Goal: Contribute content: Add original content to the website for others to see

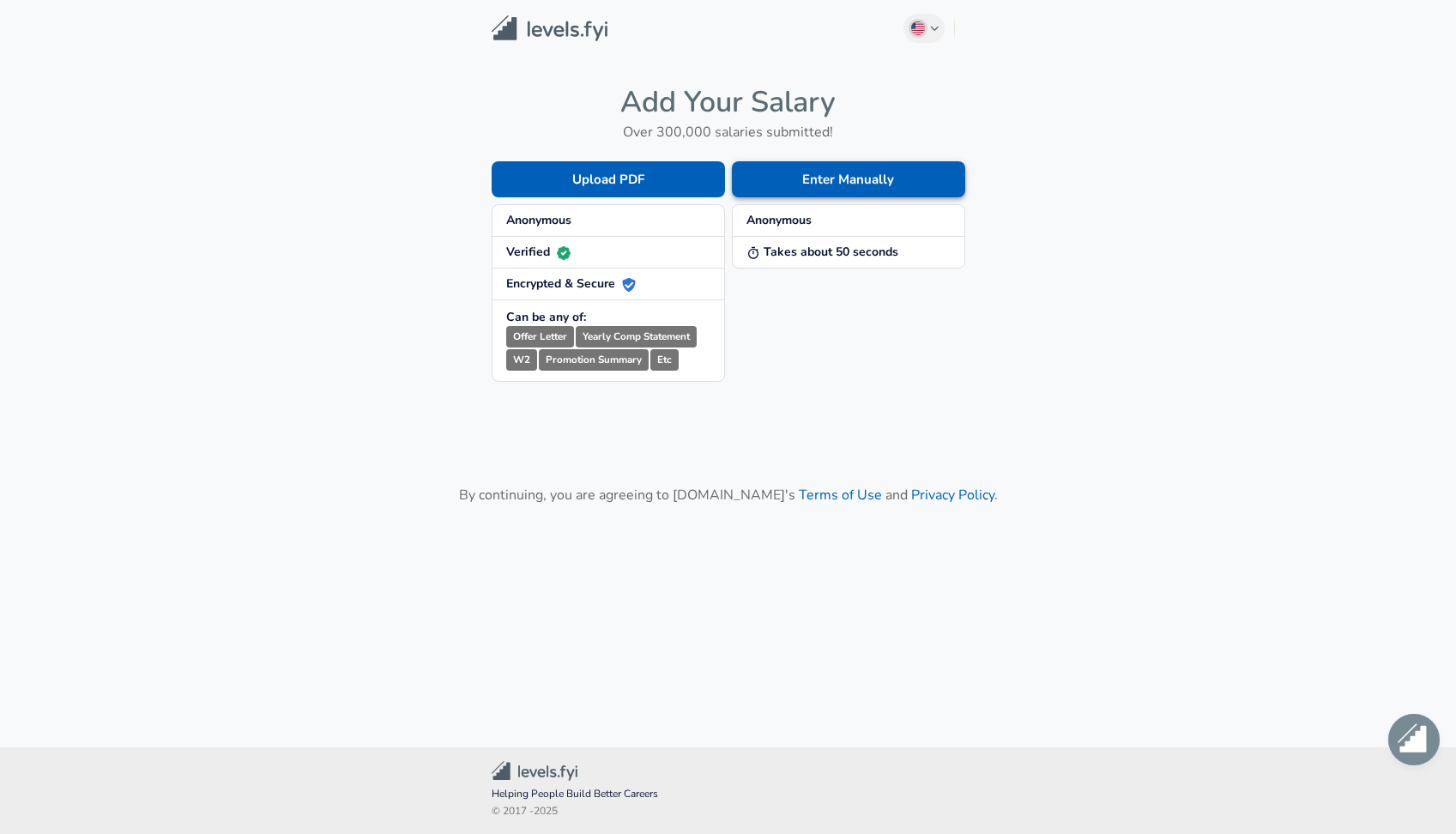
click at [798, 175] on button "Enter Manually" at bounding box center [847, 180] width 233 height 36
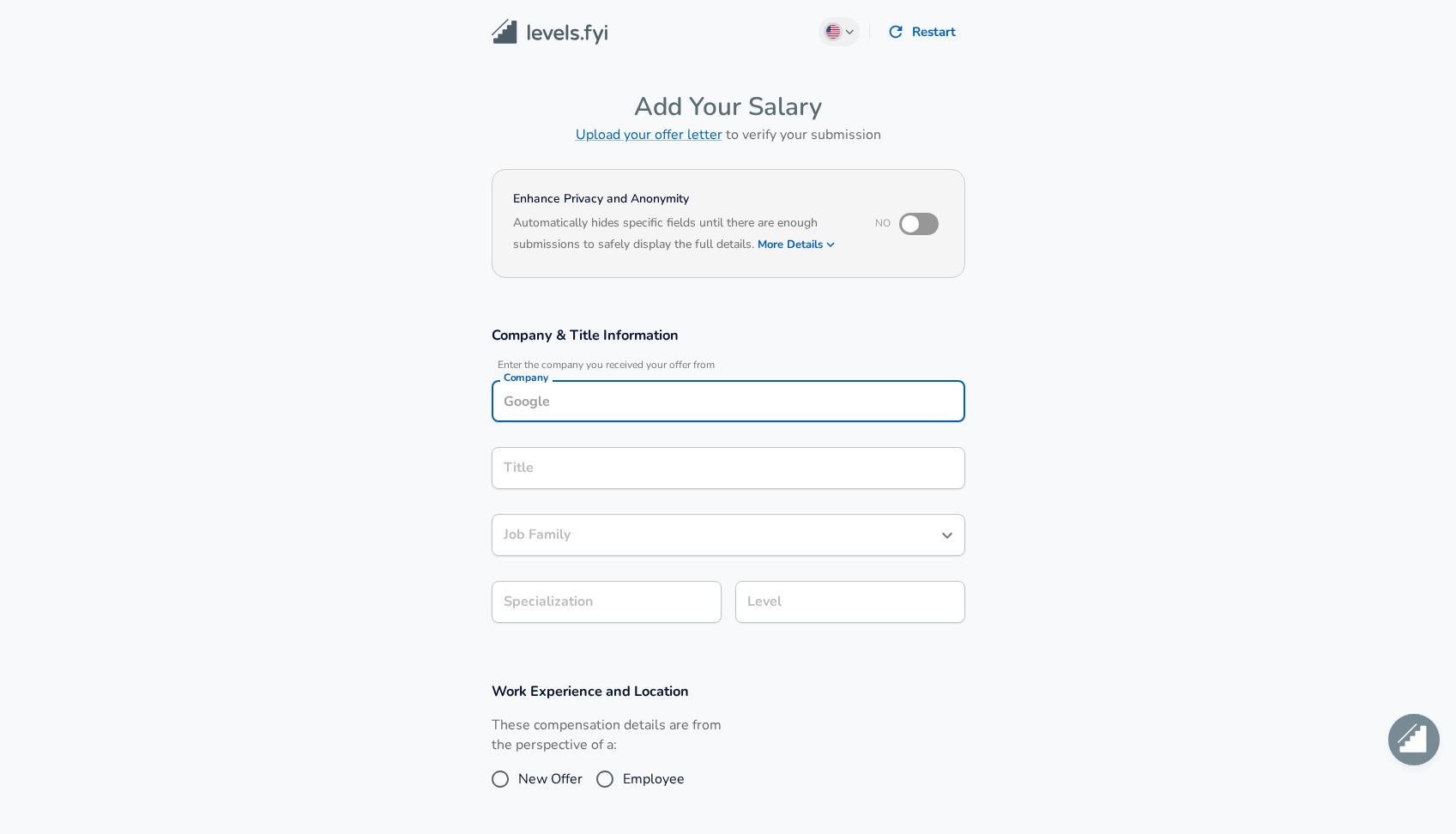
click at [621, 394] on input "Company" at bounding box center [728, 401] width 458 height 27
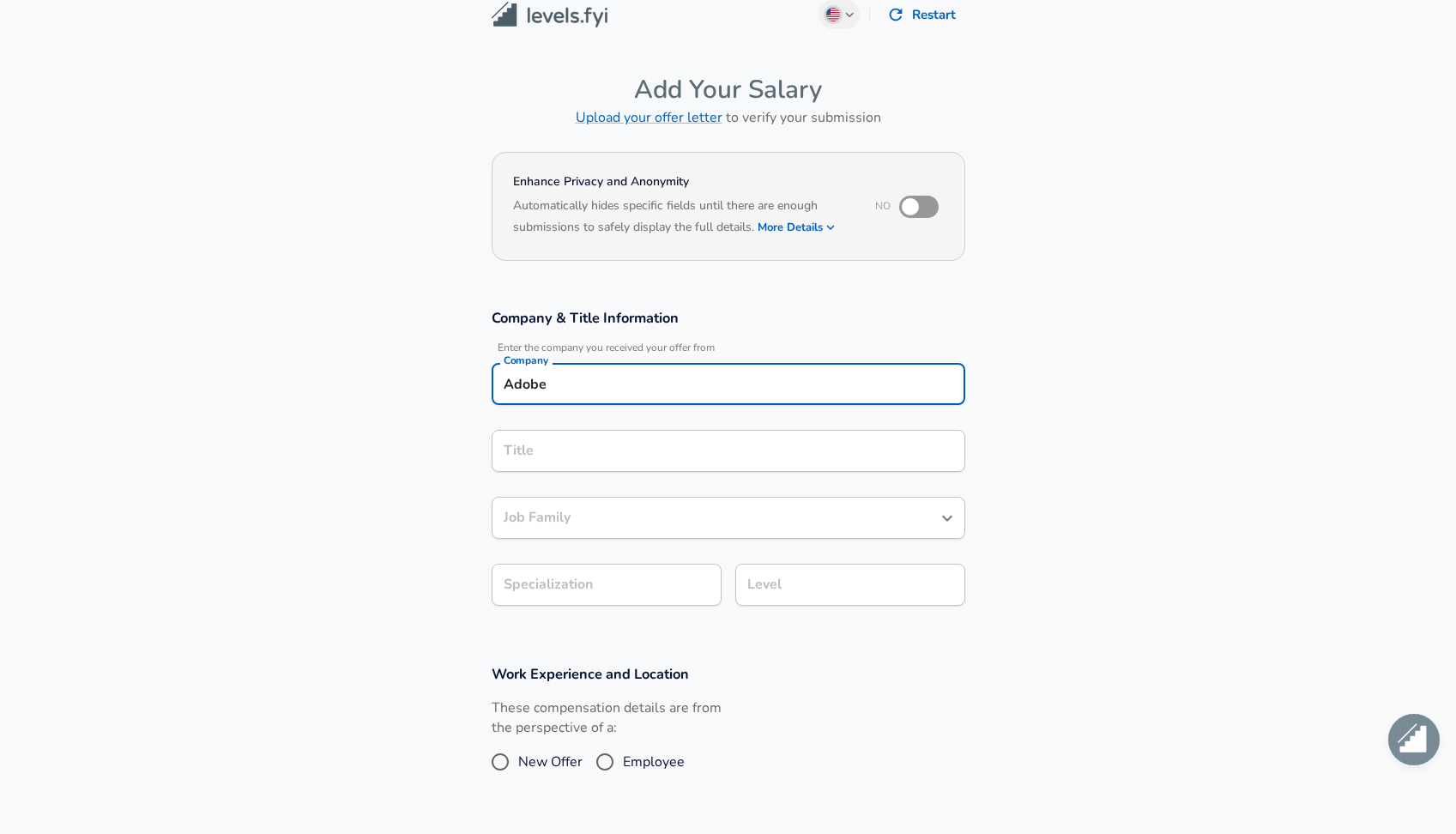
type input "Adobe"
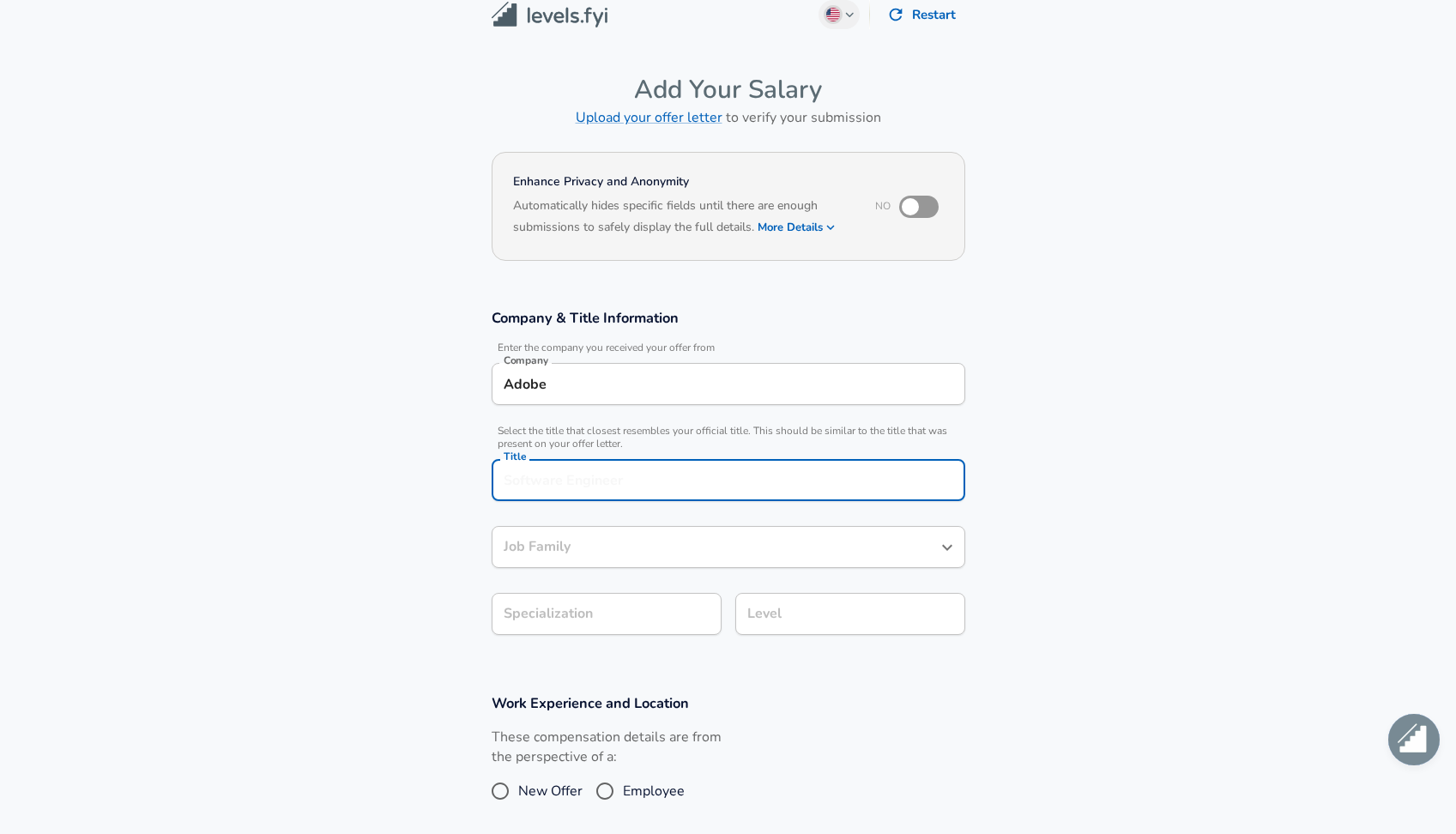
scroll to position [52, 0]
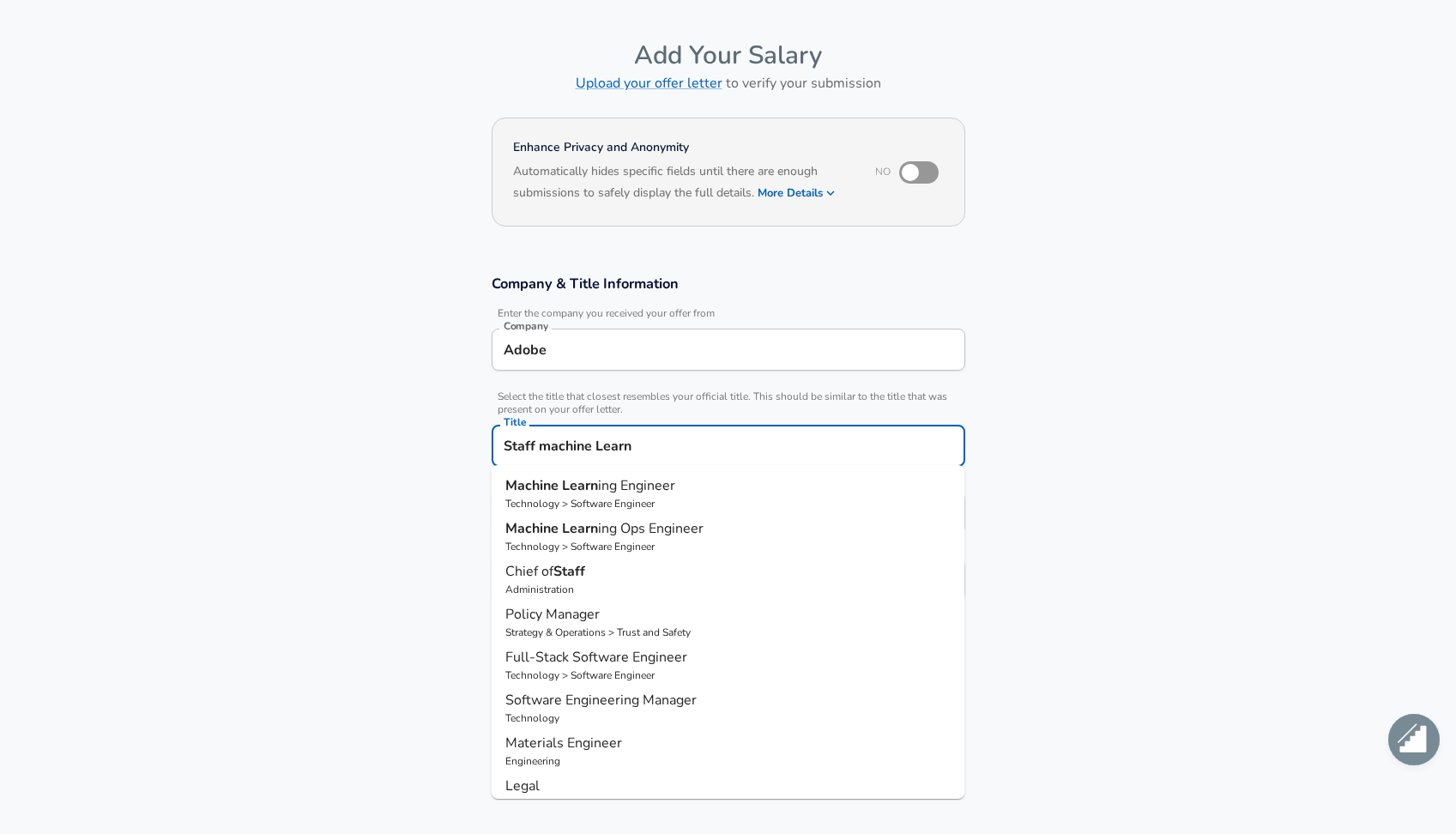
click at [605, 492] on span "ing Engineer" at bounding box center [637, 486] width 77 height 19
type input "Machine Learning Engineer"
type input "ML / AI"
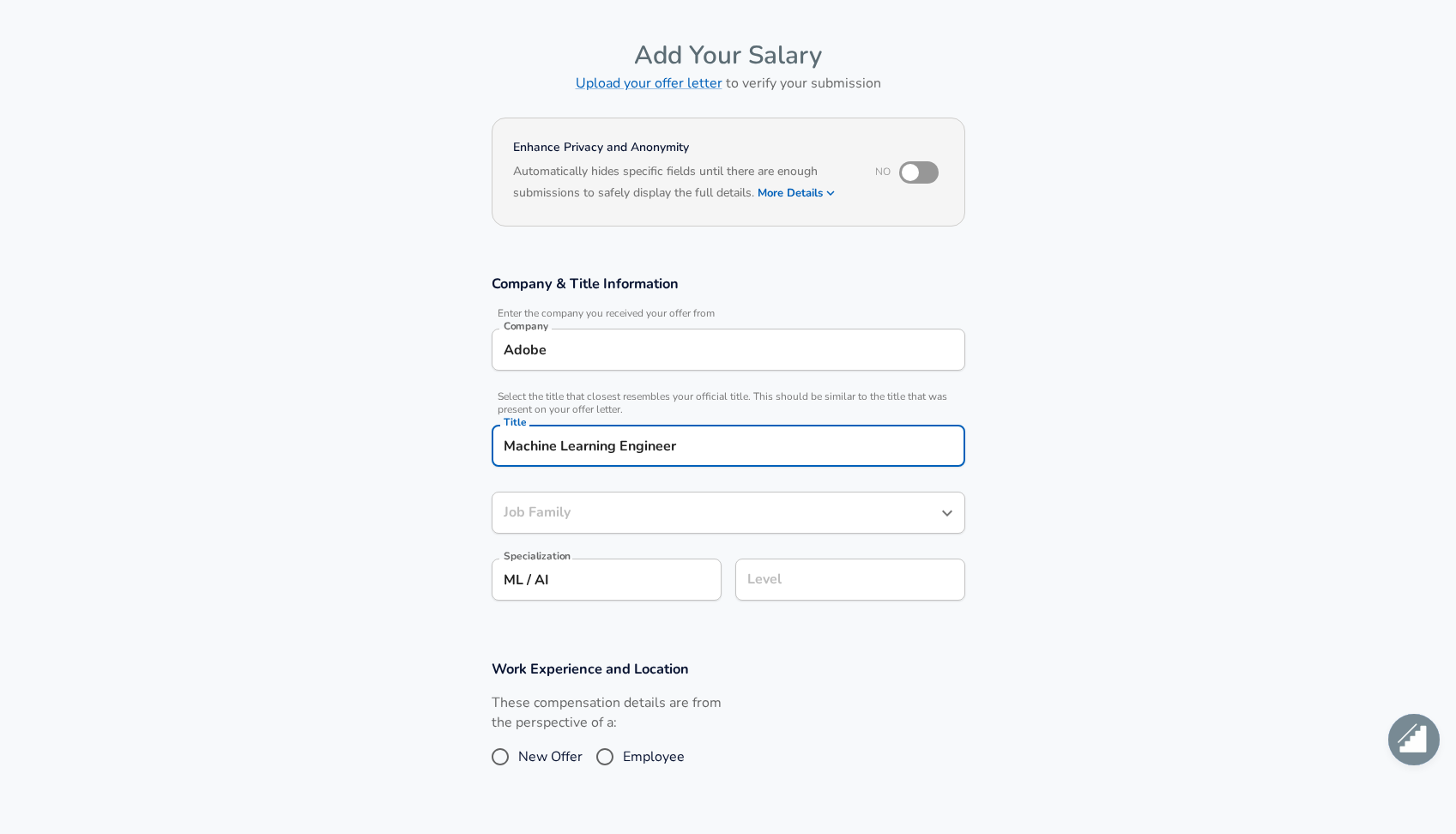
type input "Software Engineer"
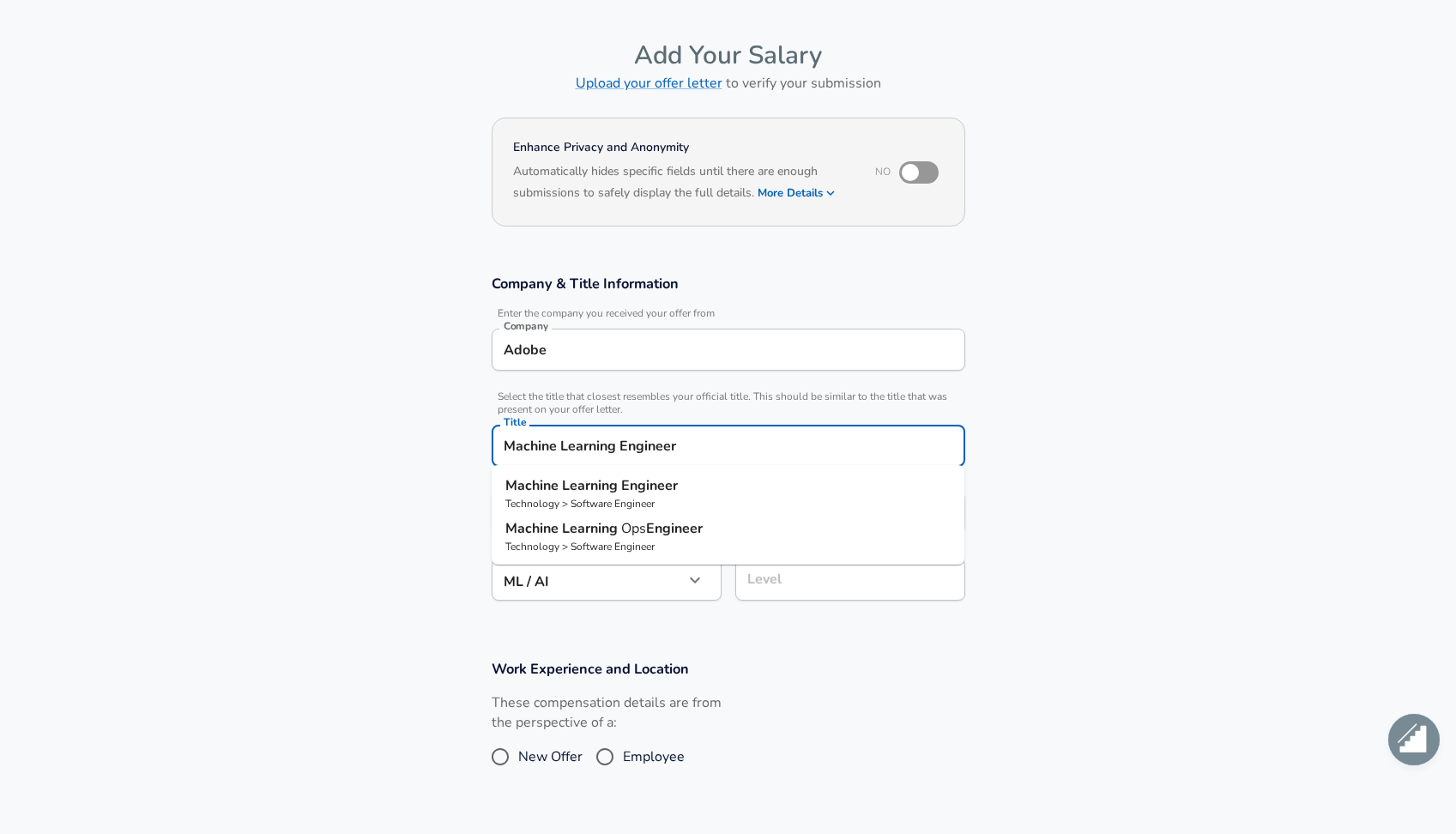
click at [506, 449] on input "Machine Learning Engineer" at bounding box center [728, 445] width 458 height 27
click at [793, 451] on input "Machine Learning Engineer" at bounding box center [728, 445] width 458 height 27
click at [794, 579] on input "Level" at bounding box center [850, 580] width 215 height 27
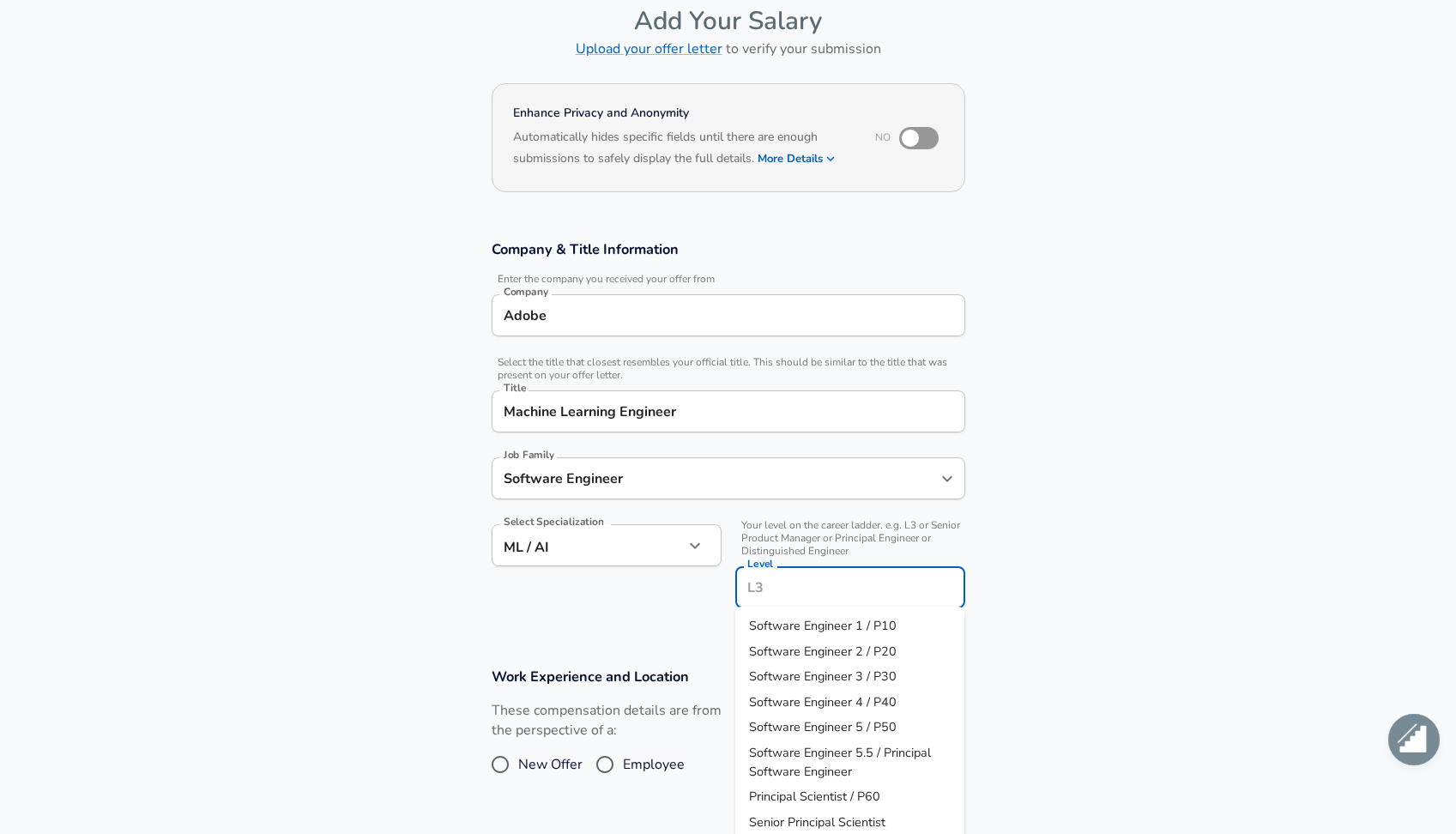
click at [811, 733] on span "Software Engineer 5 / P50" at bounding box center [823, 727] width 148 height 17
type input "Software Engineer 5 / P50"
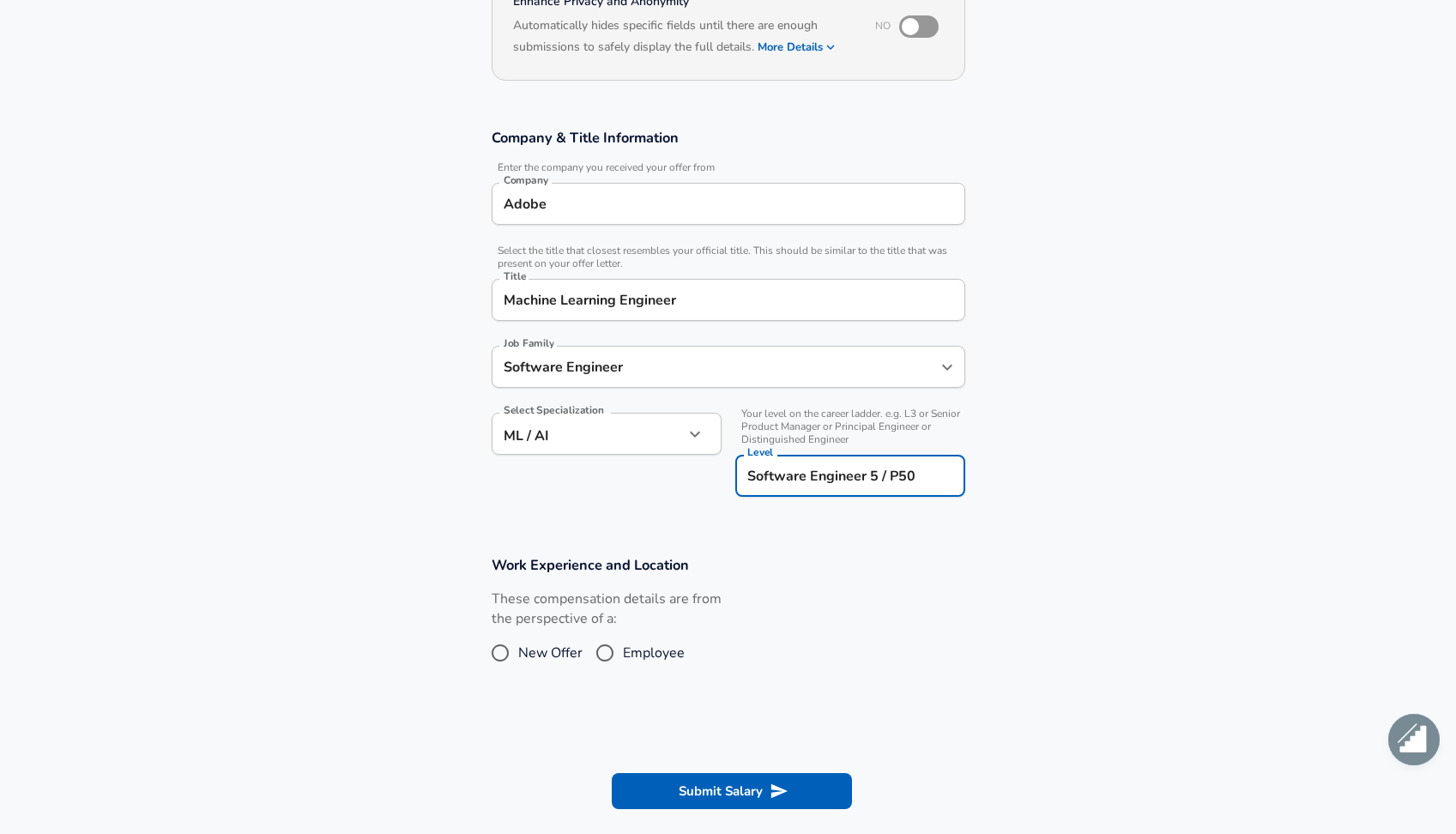
scroll to position [199, 0]
click at [737, 370] on input "Software Engineer" at bounding box center [715, 365] width 432 height 27
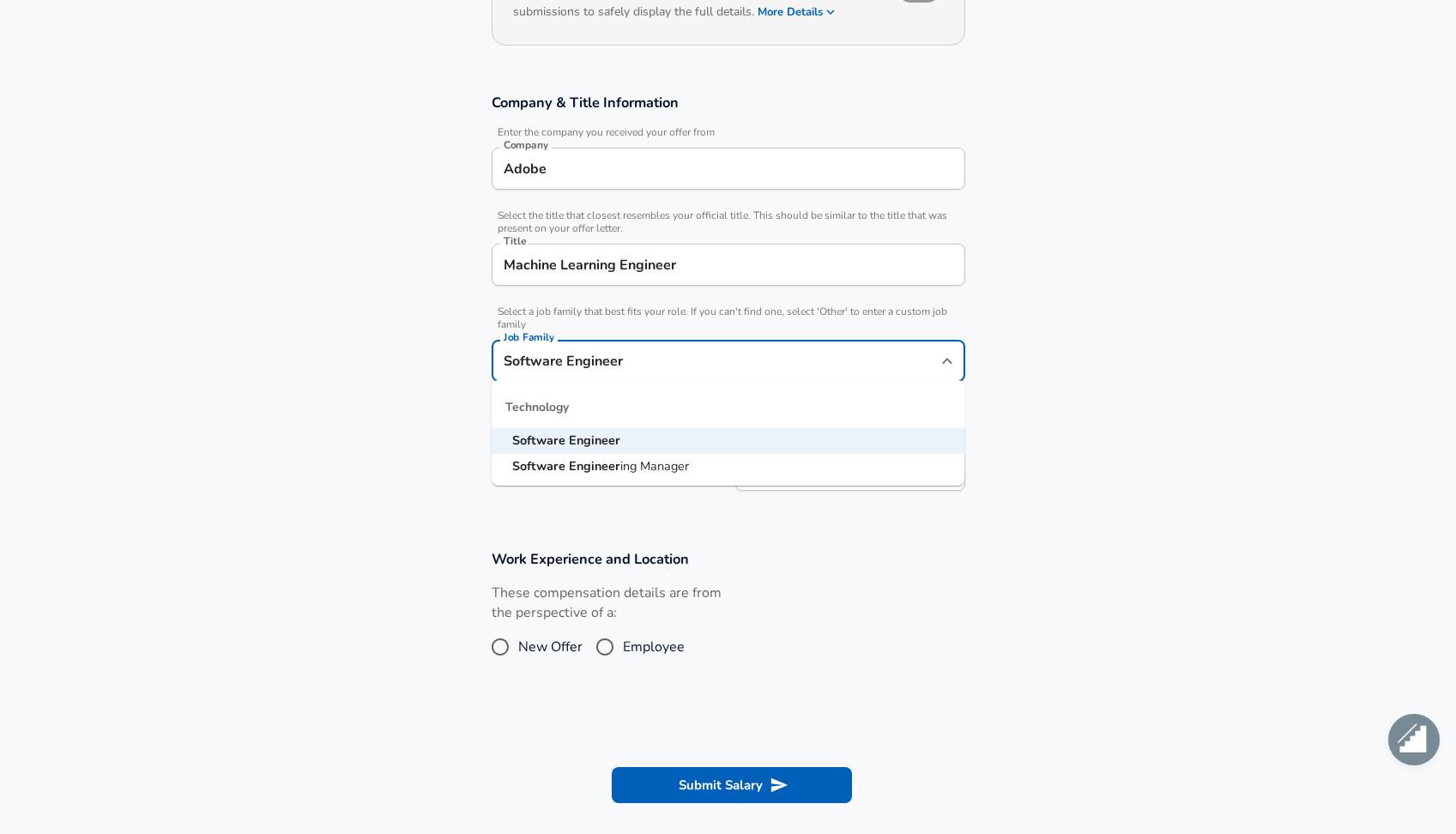
click at [812, 579] on div "Work Experience and Location These compensation details are from the perspectiv…" at bounding box center [728, 612] width 515 height 126
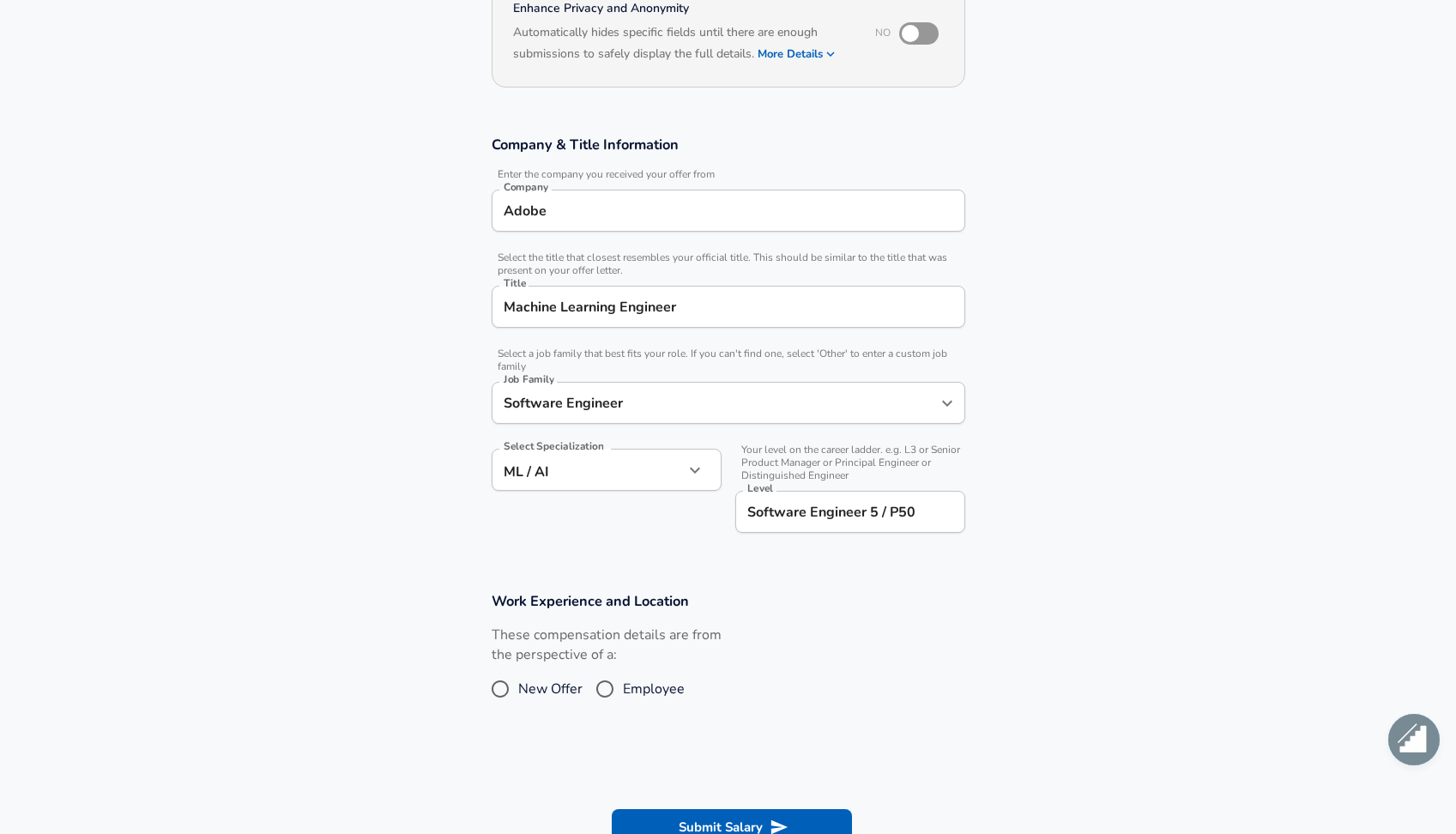
scroll to position [220, 0]
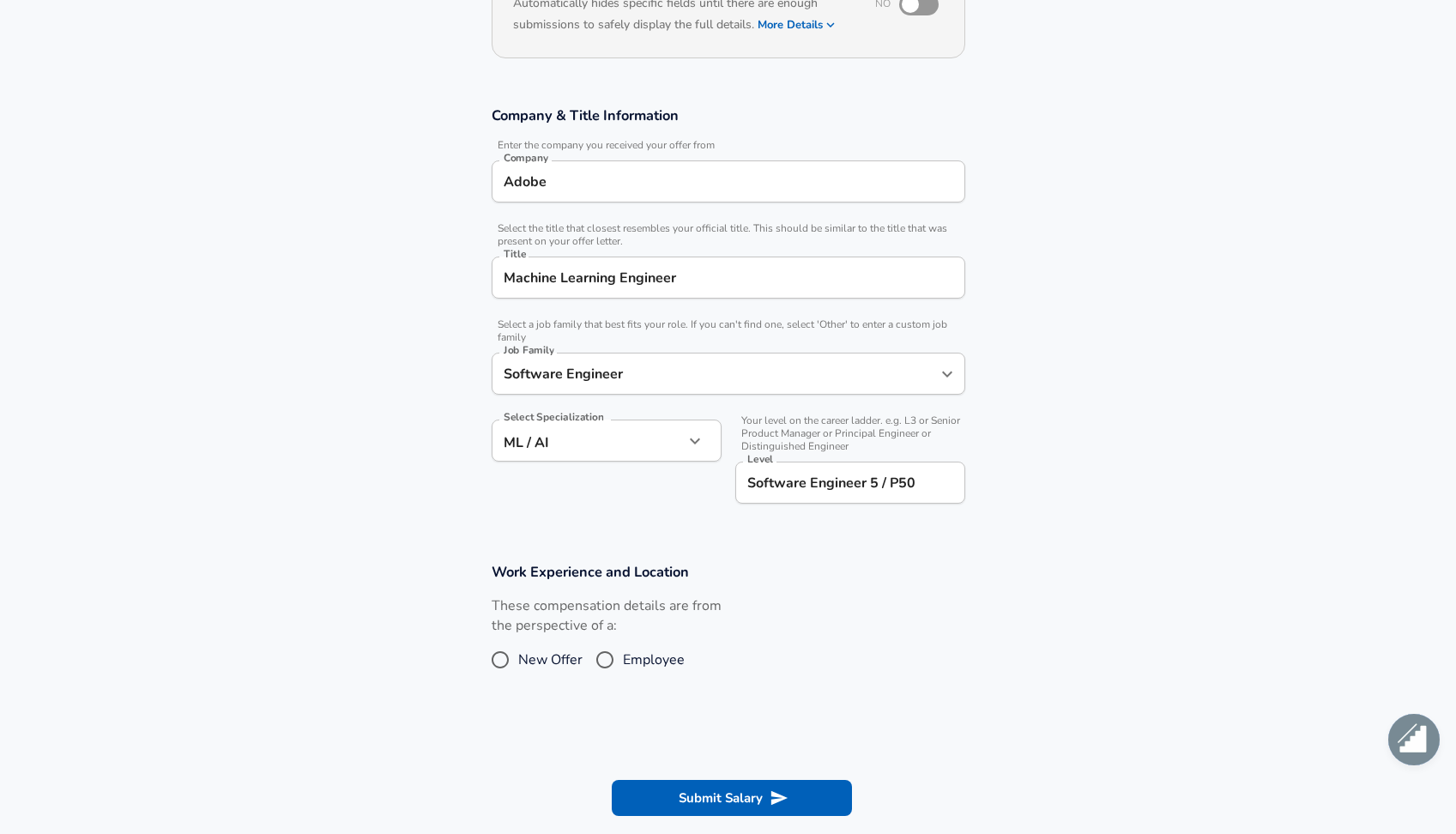
click at [610, 651] on input "Employee" at bounding box center [605, 660] width 36 height 28
radio input "true"
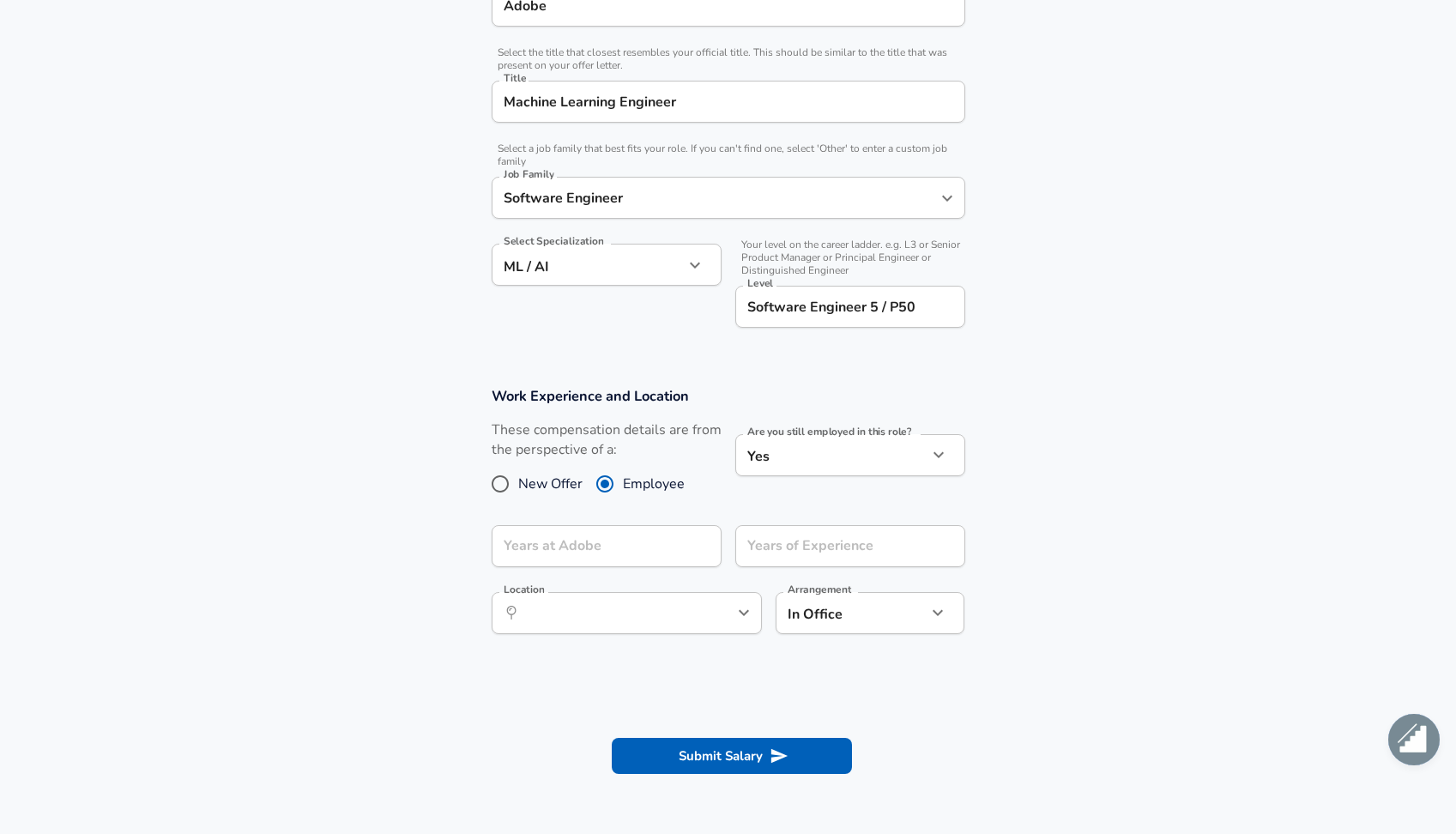
scroll to position [509, 0]
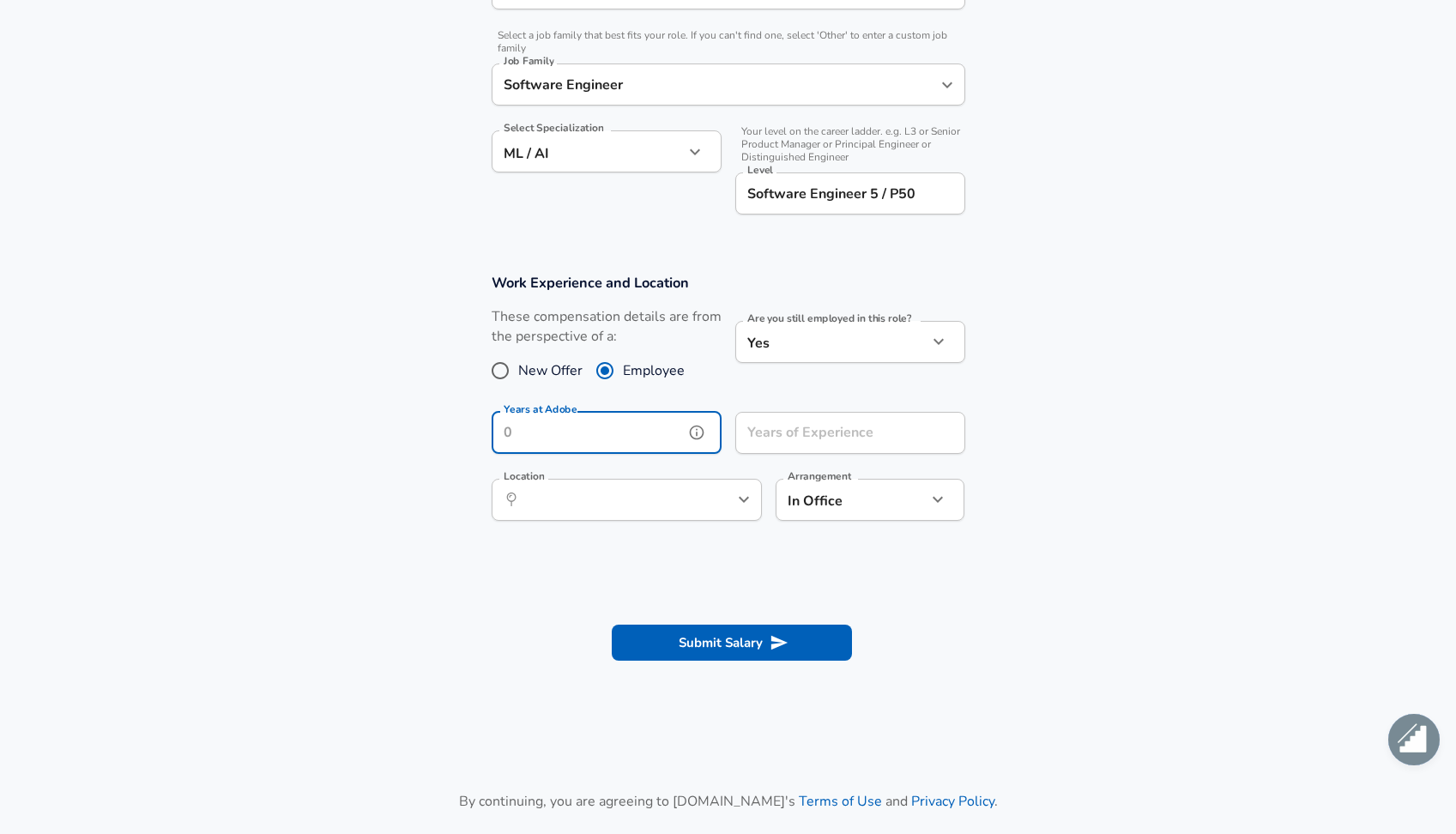
click at [603, 432] on input "Years at Adobe" at bounding box center [588, 432] width 193 height 42
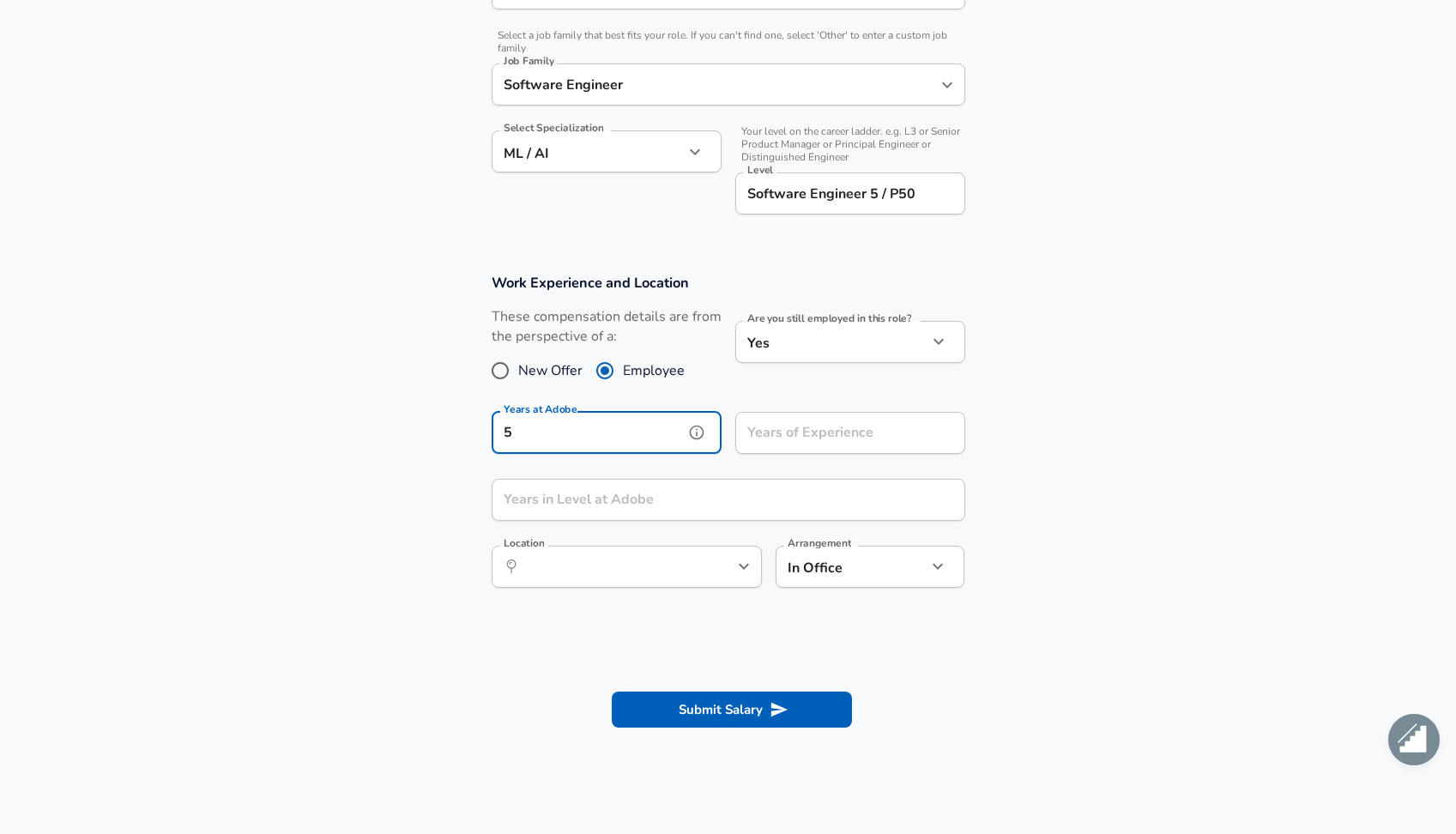
type input "5"
click at [847, 432] on input "Years of Experience" at bounding box center [831, 432] width 193 height 42
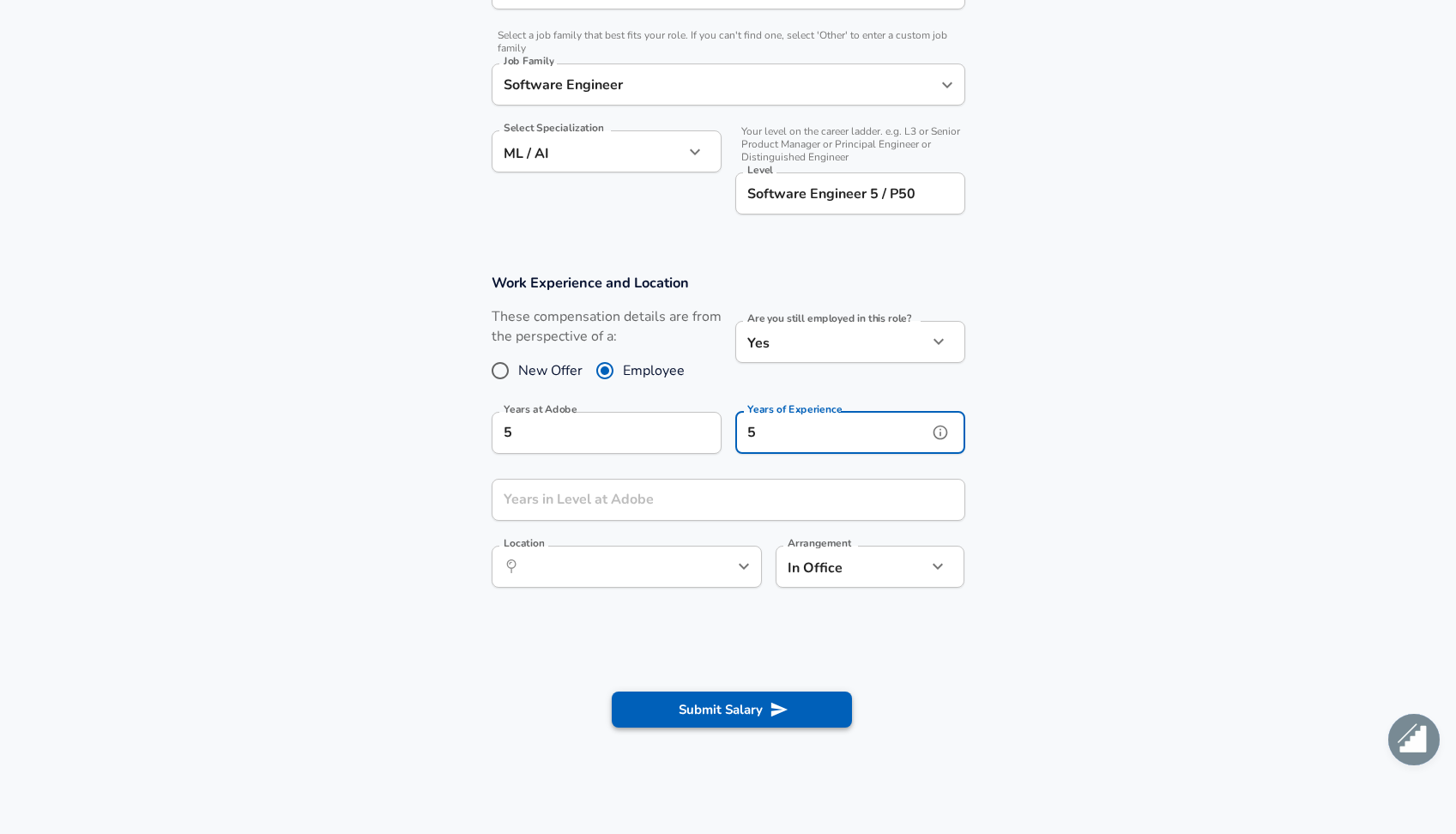
type input "5"
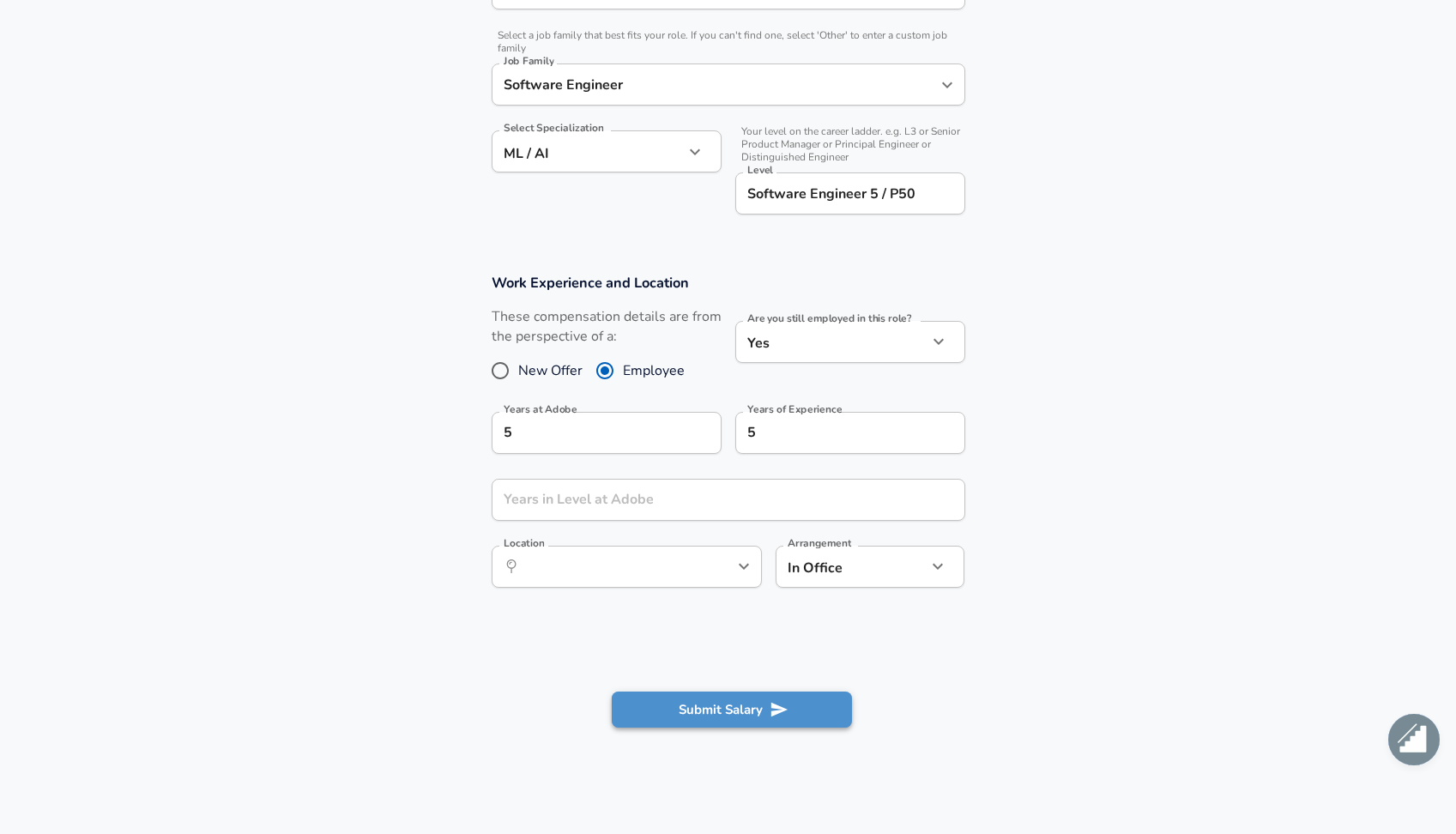
click at [726, 698] on button "Submit Salary" at bounding box center [731, 709] width 240 height 36
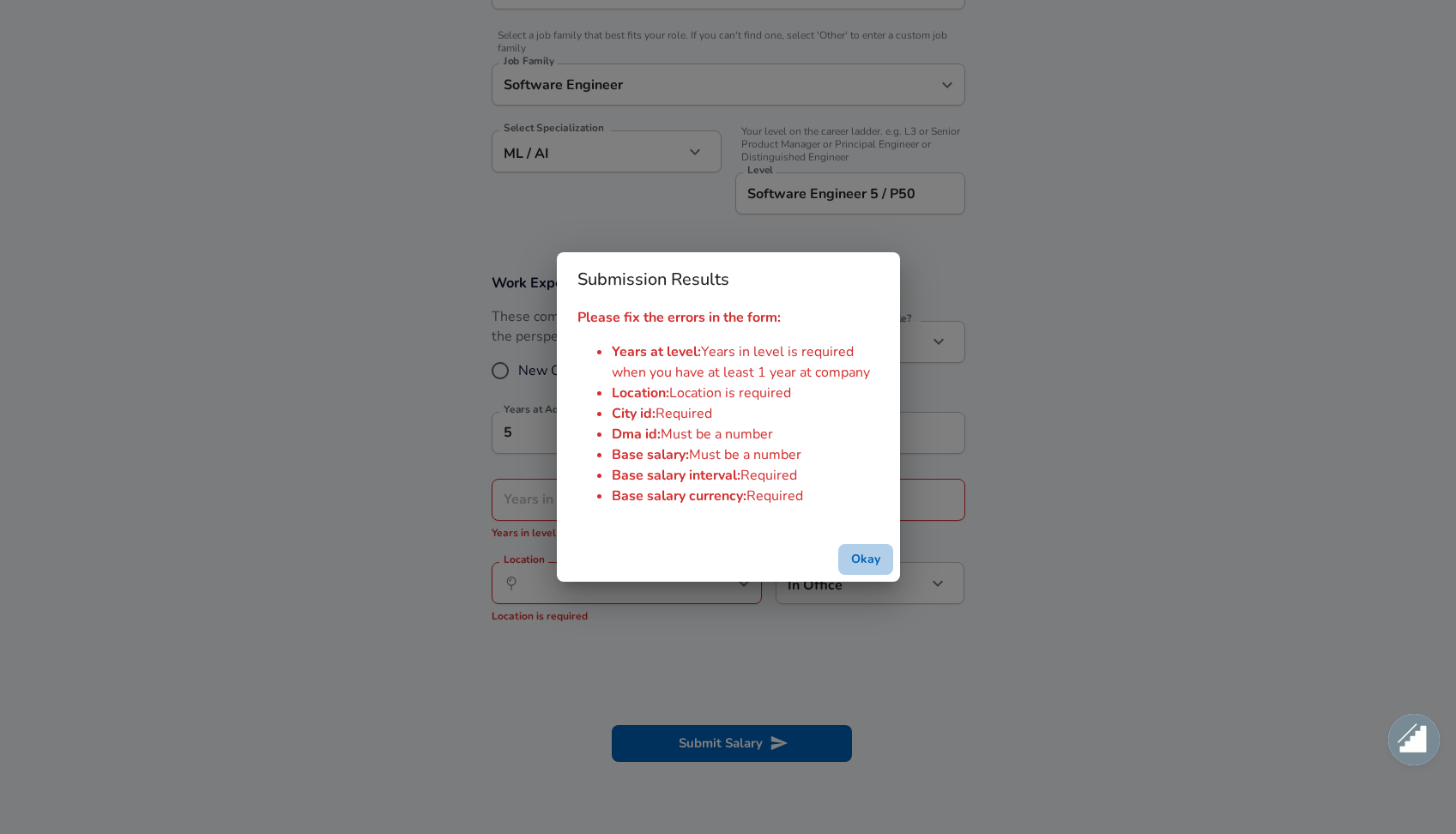
click at [854, 552] on button "Okay" at bounding box center [866, 560] width 55 height 32
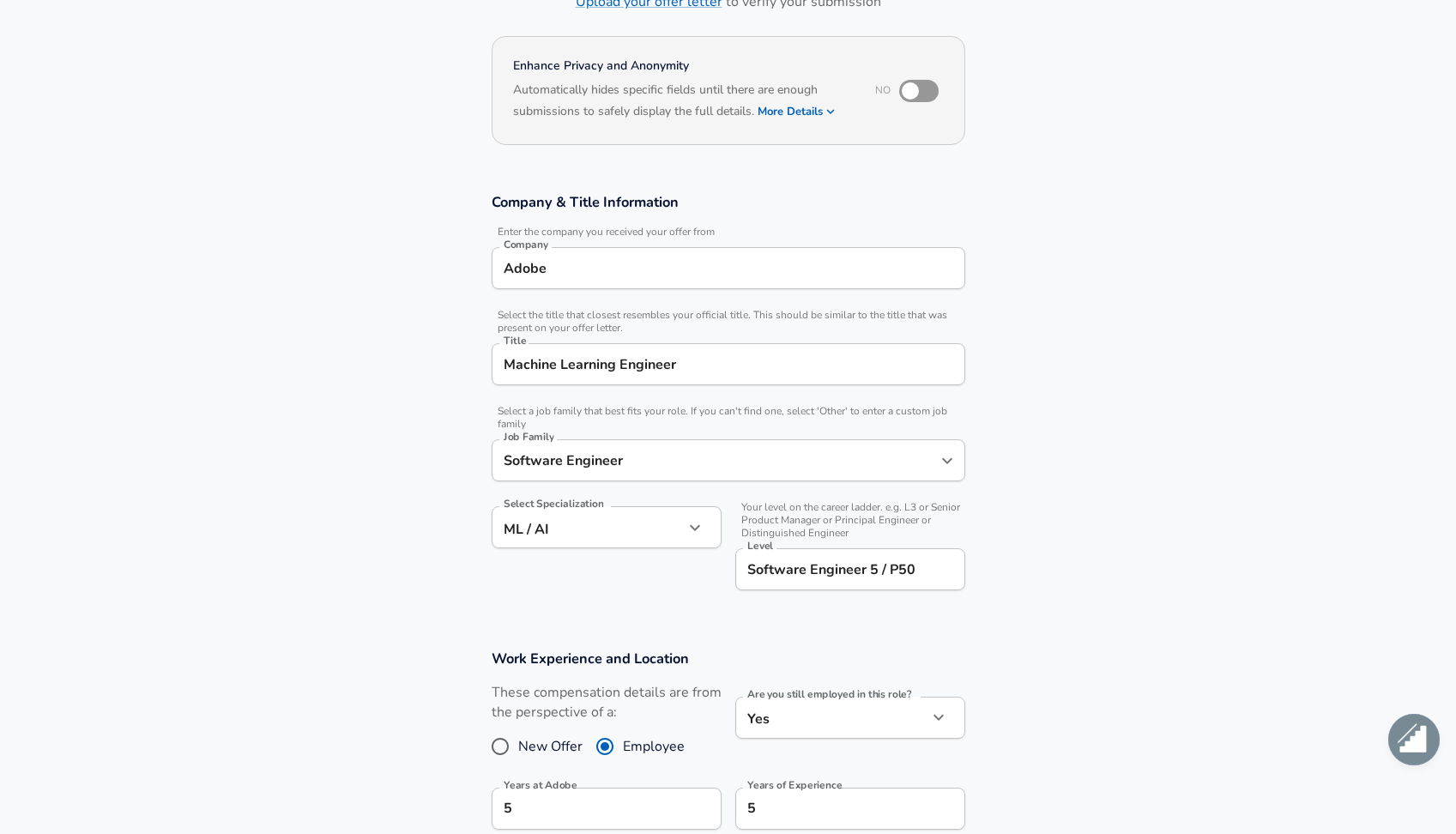
scroll to position [599, 0]
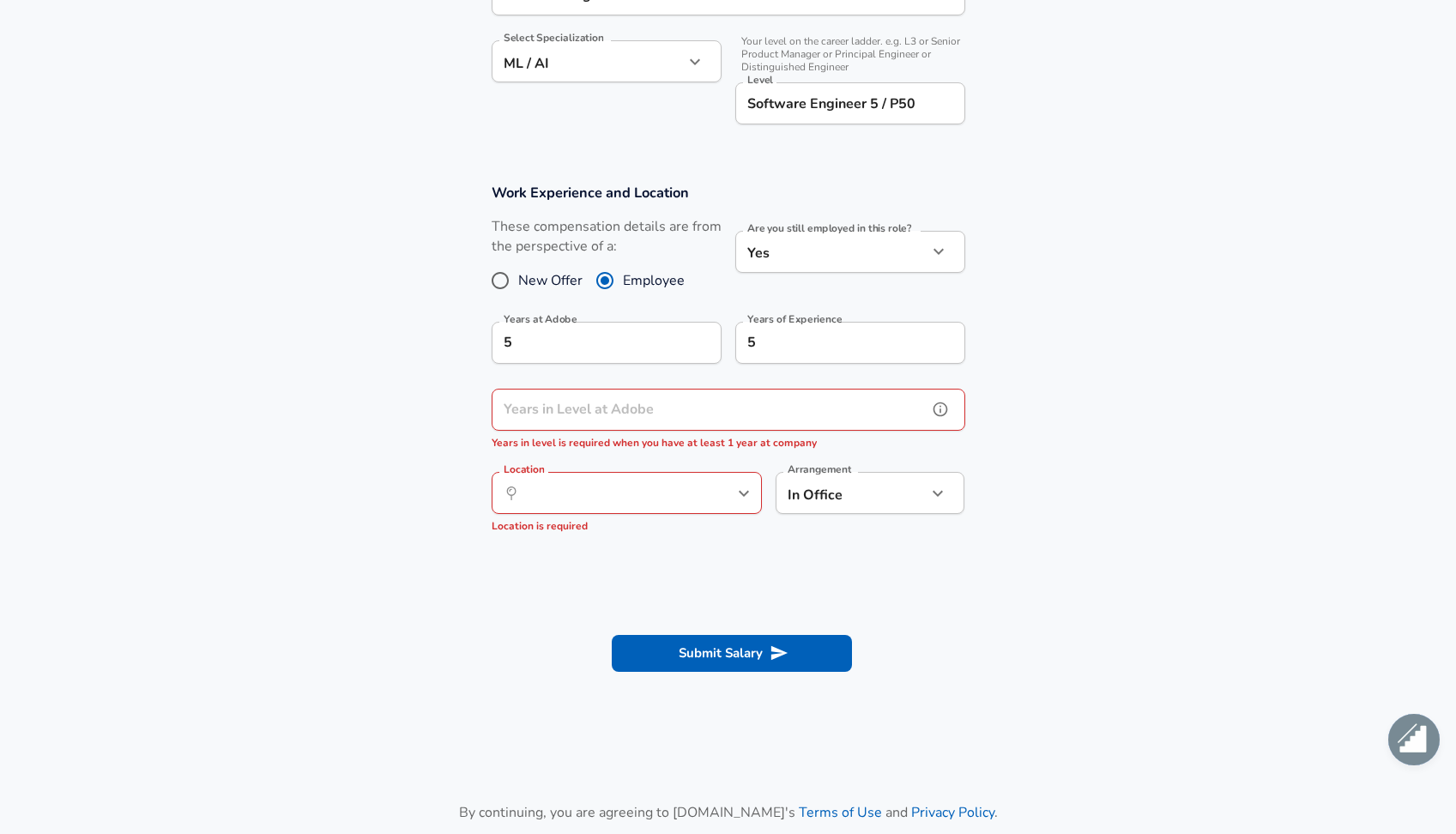
click at [760, 420] on input "Years in Level at Adobe" at bounding box center [709, 409] width 436 height 42
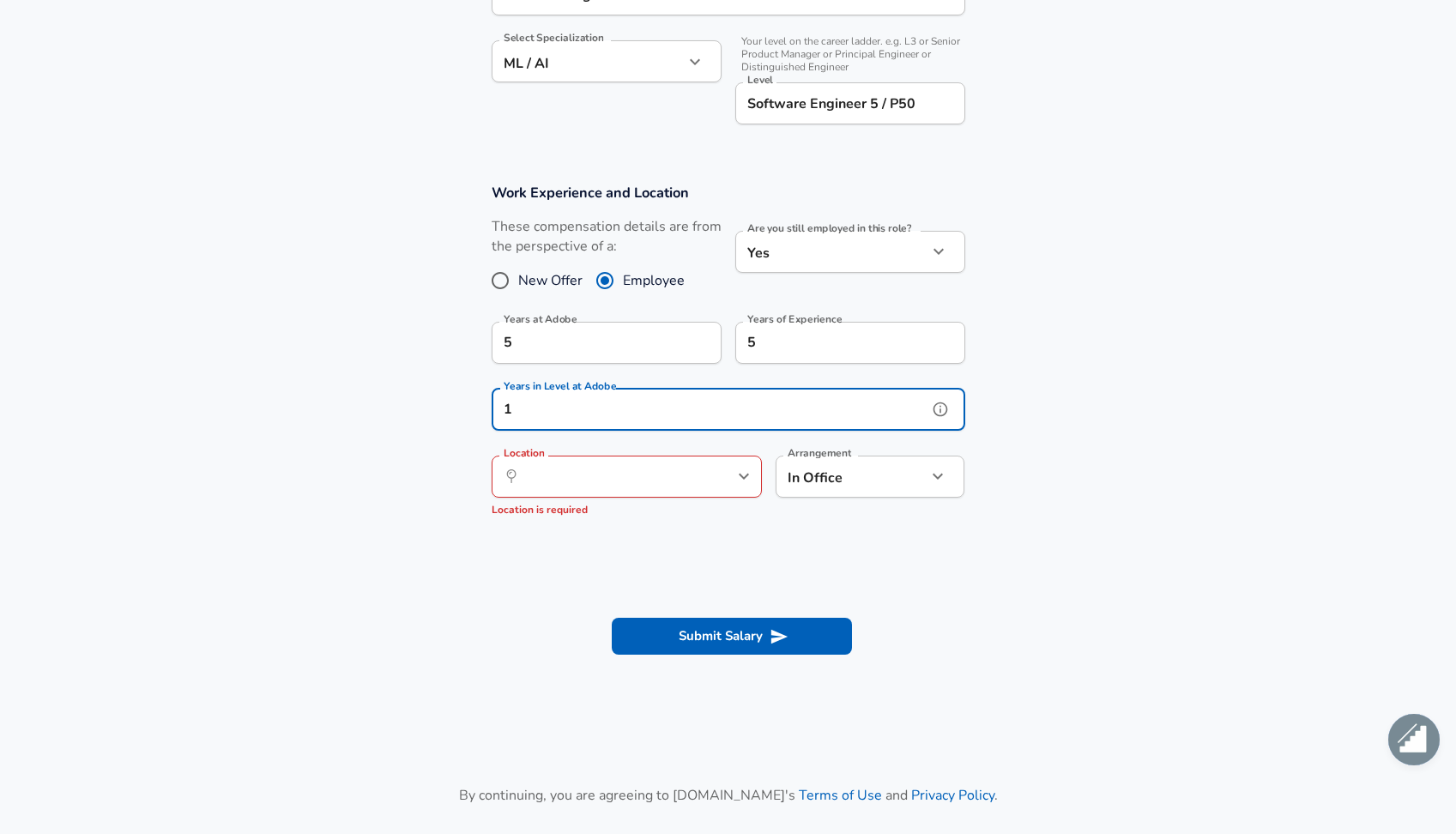
click at [707, 475] on icon "help" at bounding box center [715, 476] width 17 height 17
type input "1"
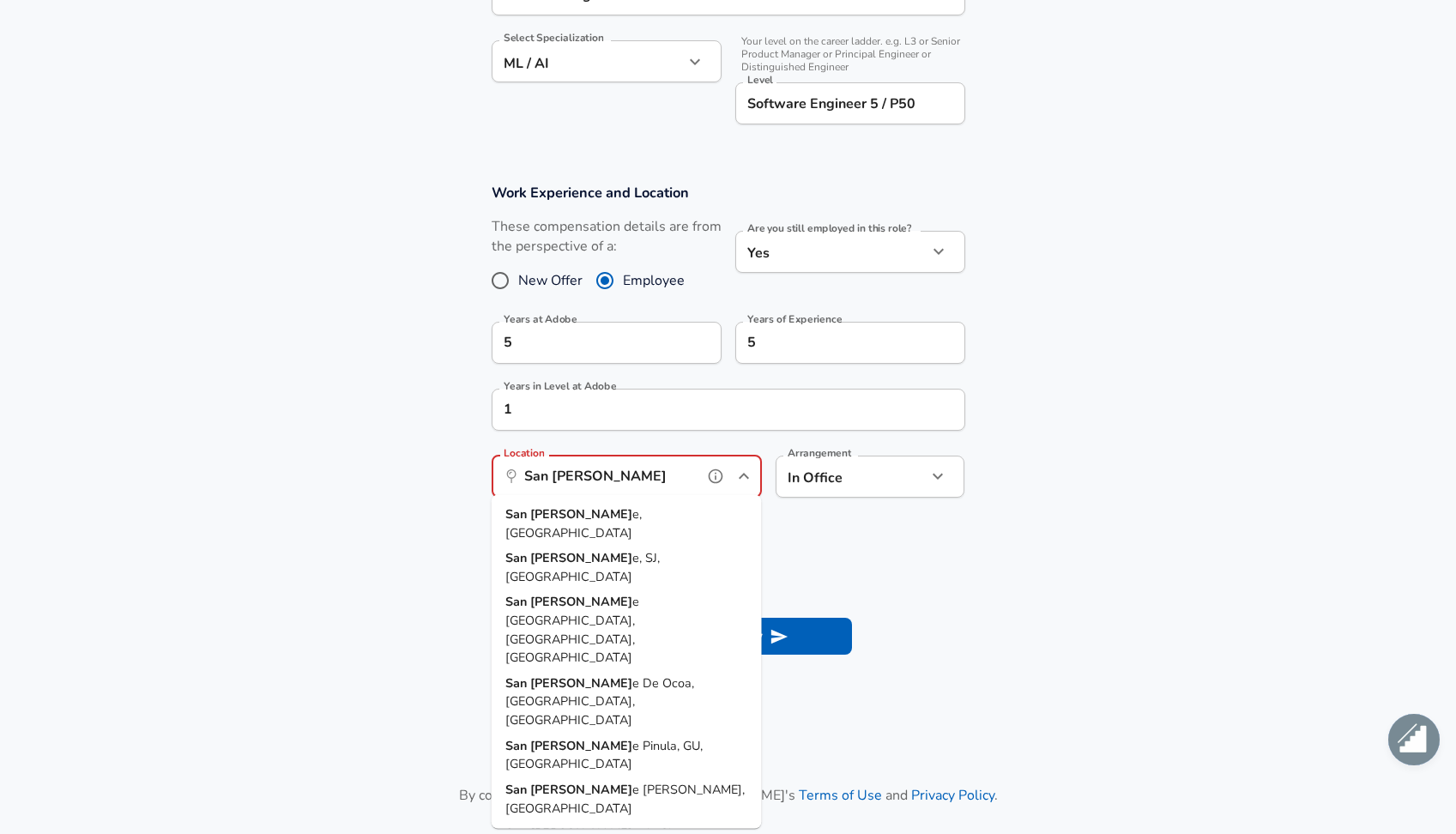
click at [656, 513] on li "[GEOGRAPHIC_DATA][PERSON_NAME] e, [GEOGRAPHIC_DATA]" at bounding box center [627, 524] width 270 height 44
type input "[GEOGRAPHIC_DATA], [GEOGRAPHIC_DATA]"
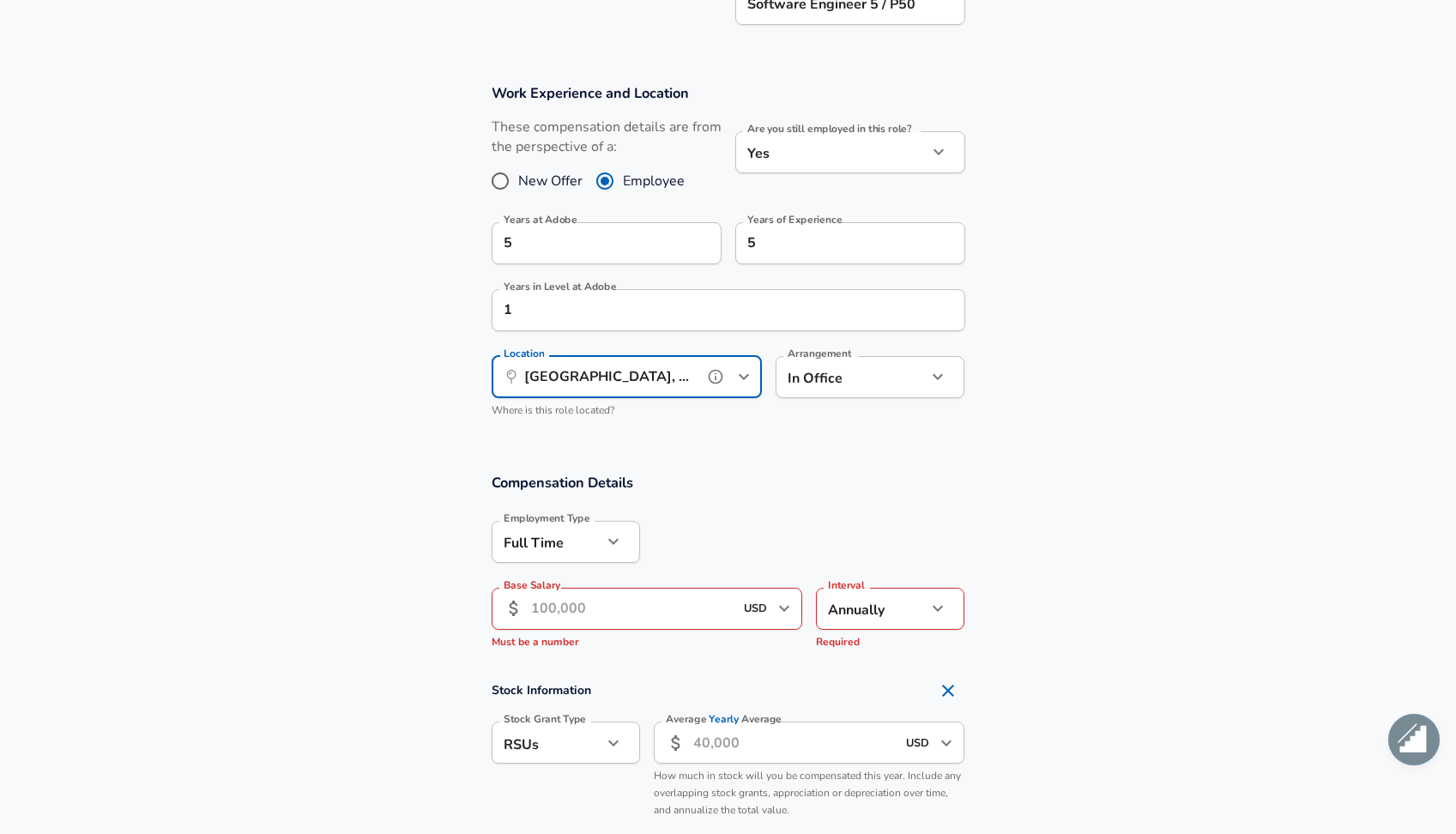
scroll to position [702, 0]
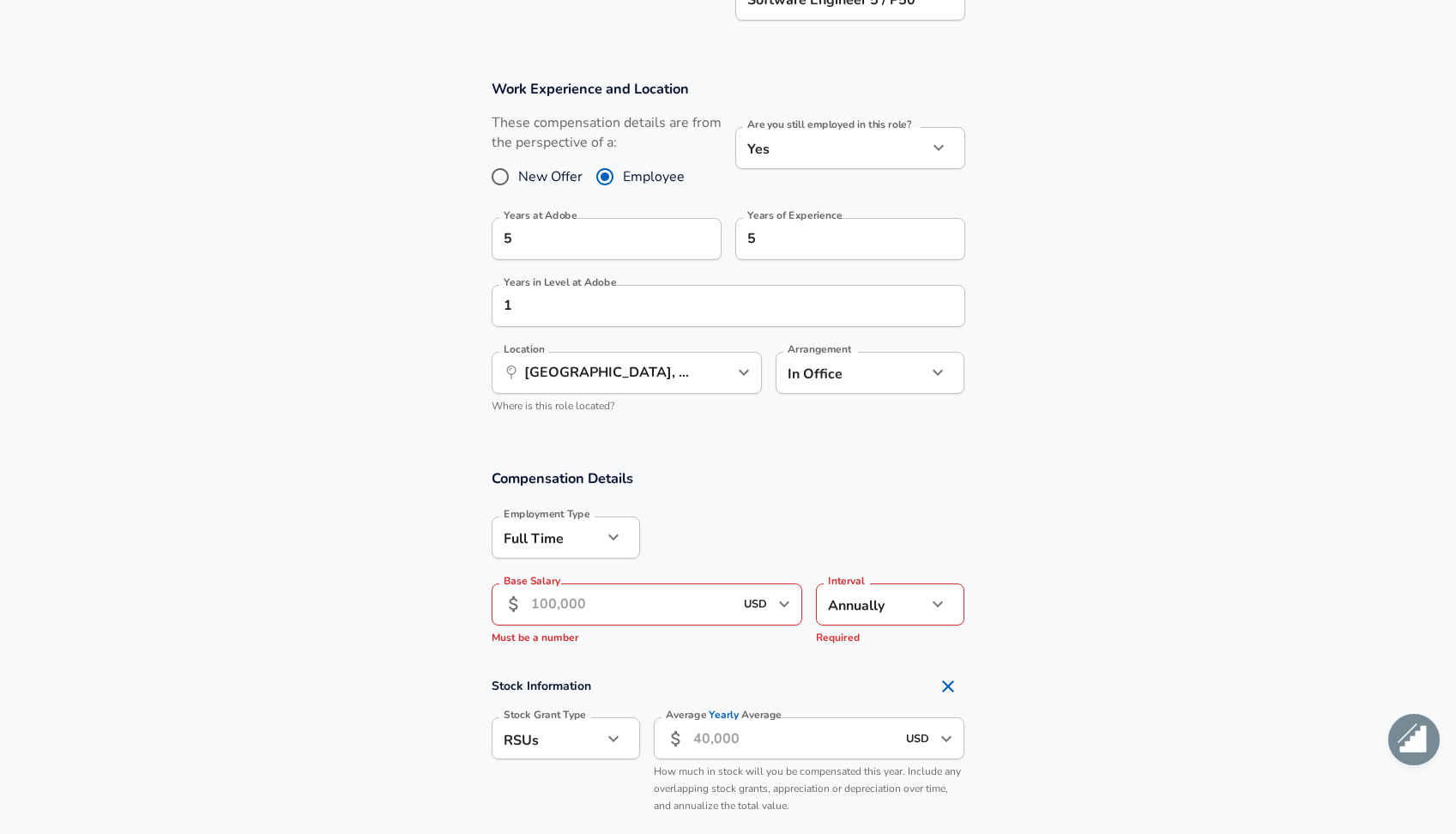
click at [670, 606] on input "Base Salary" at bounding box center [633, 604] width 204 height 42
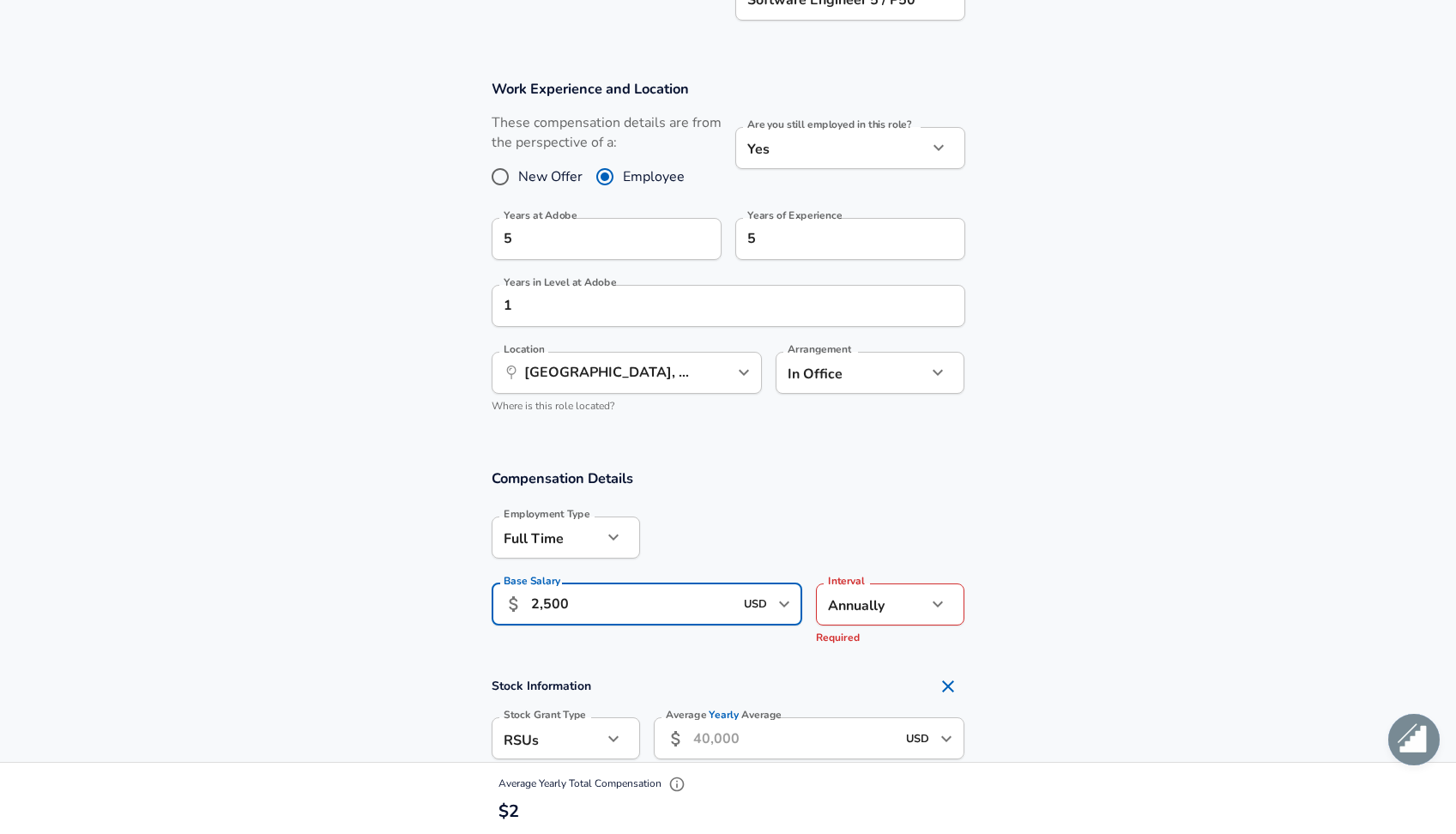
type input "25,000"
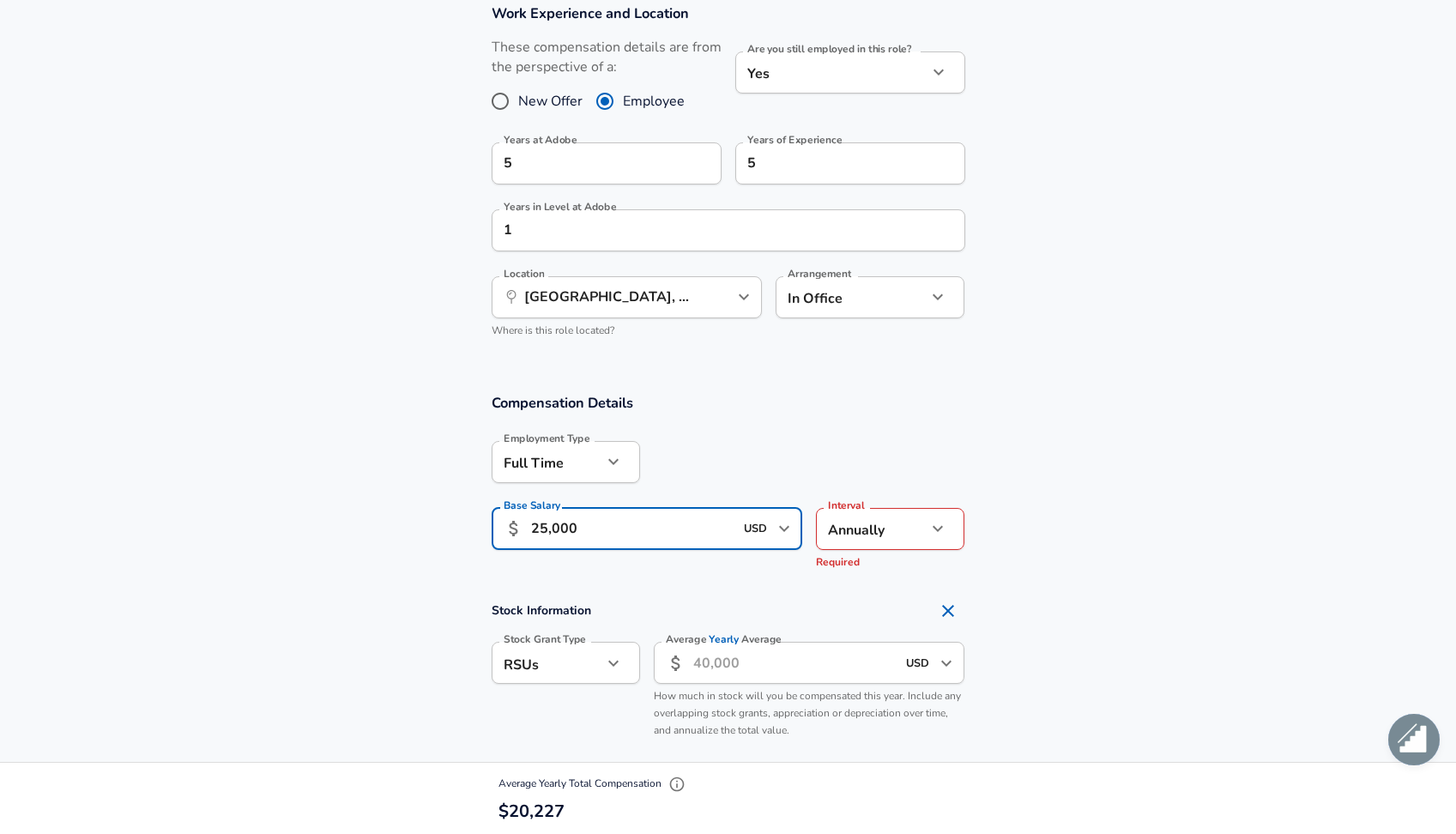
scroll to position [805, 0]
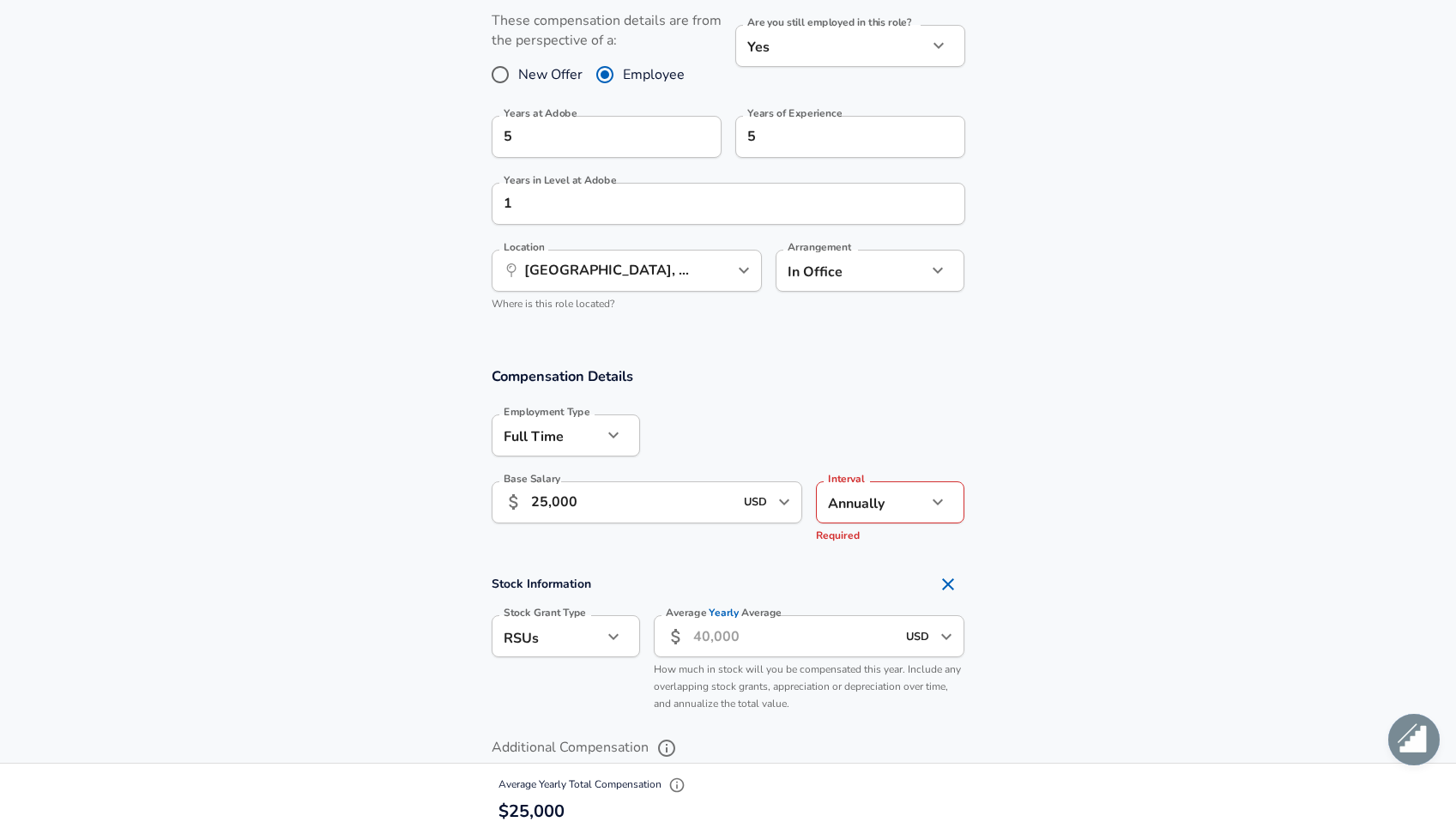
click at [736, 641] on input "Average Yearly Average" at bounding box center [794, 636] width 204 height 42
type input "200,000"
click at [596, 494] on input "25,000" at bounding box center [633, 502] width 204 height 42
type input "250,000"
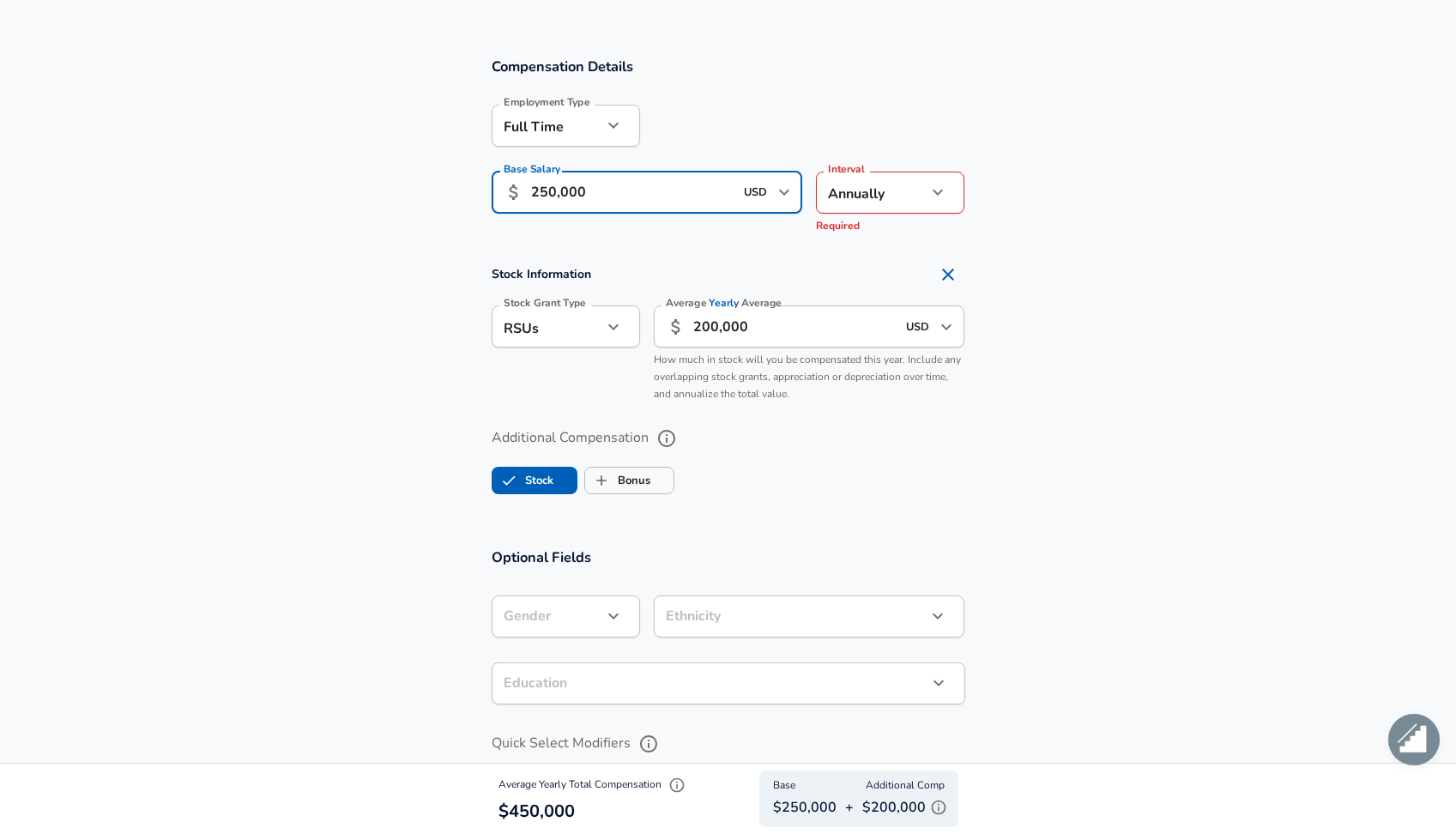
scroll to position [1110, 0]
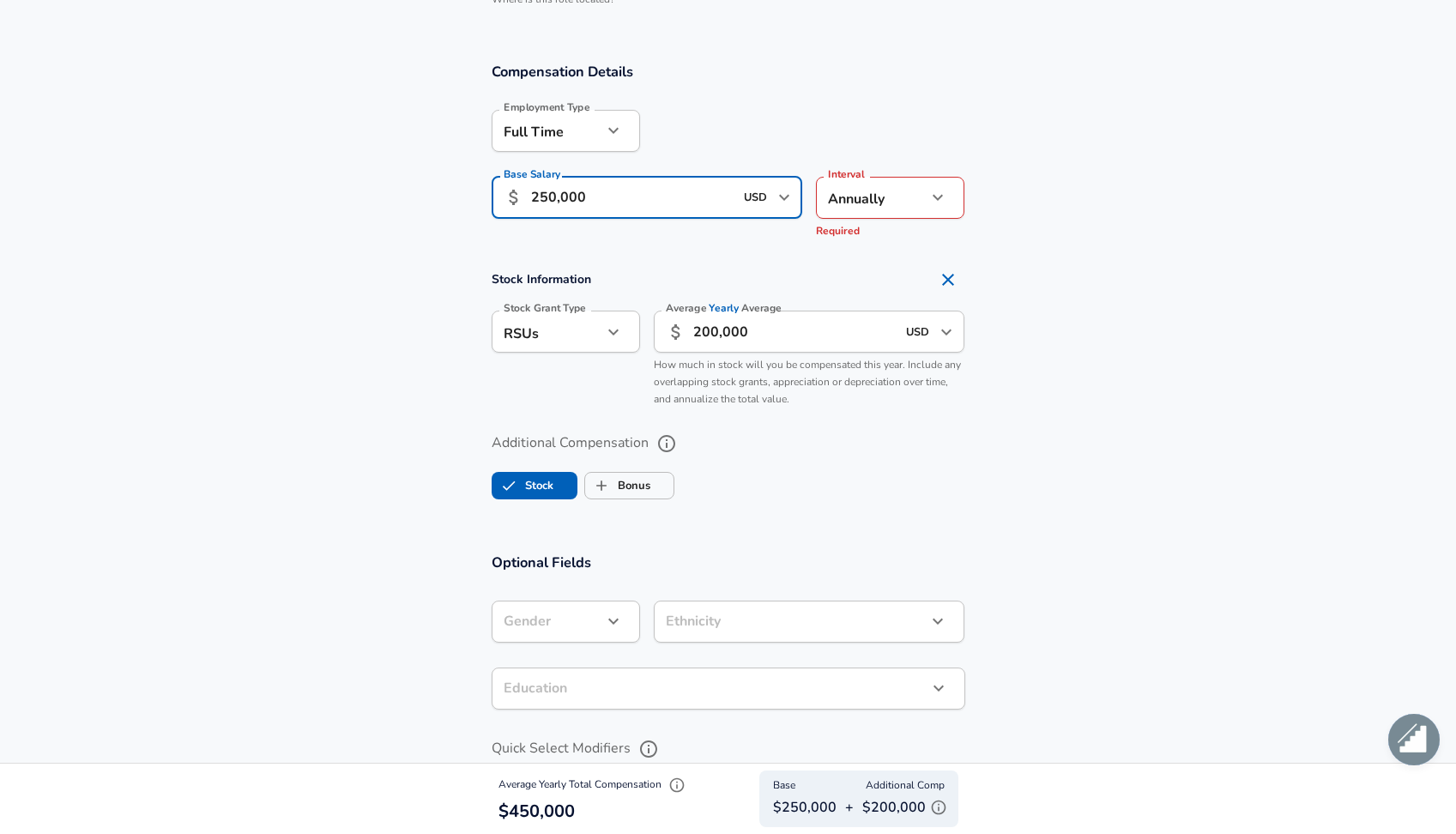
click at [1011, 349] on section "Stock Information Stock Grant Type RSUs stock Stock Grant Type Average Yearly A…" at bounding box center [728, 339] width 1456 height 153
click at [945, 201] on icon "button" at bounding box center [938, 198] width 21 height 21
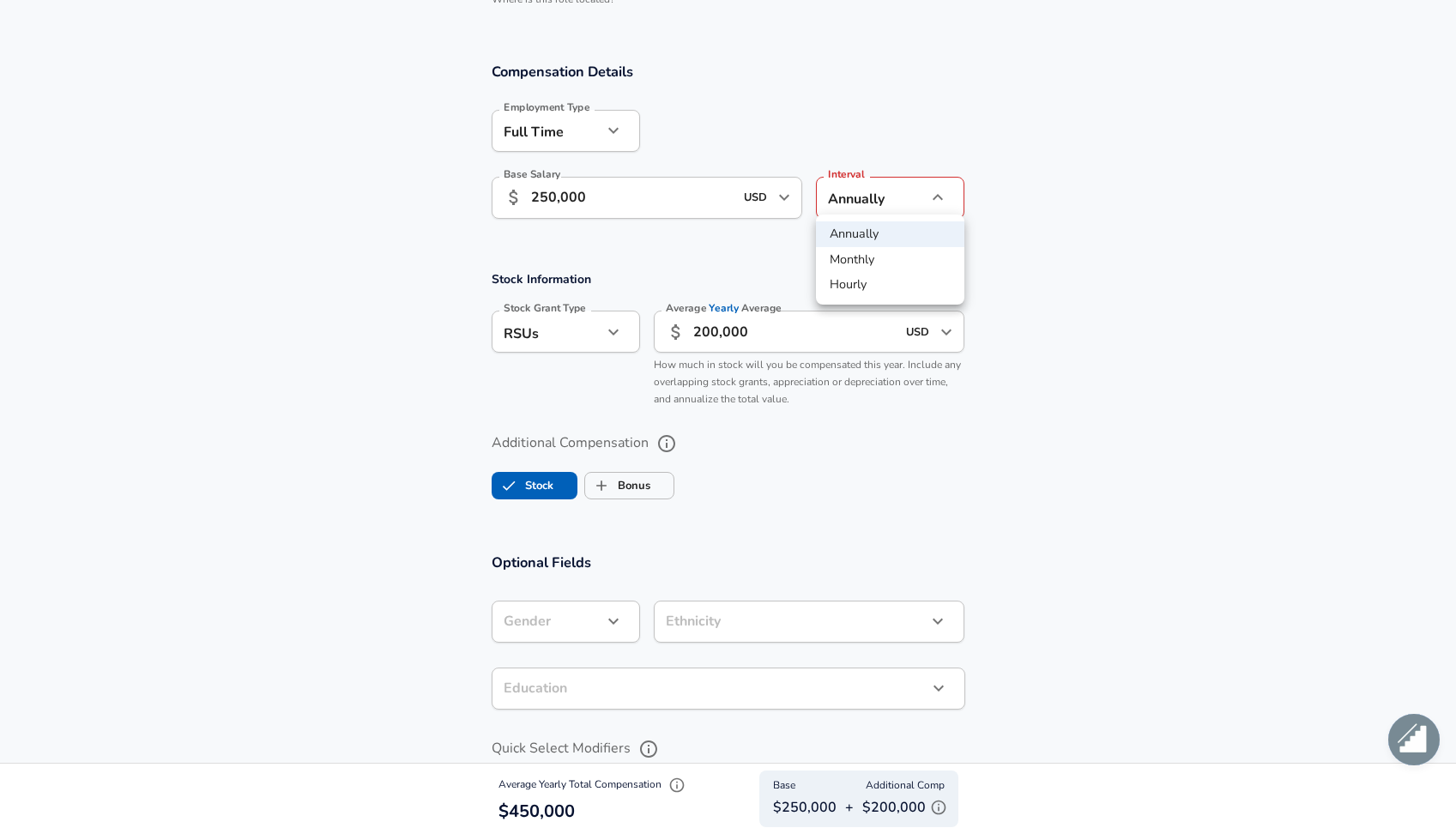
click at [918, 230] on li "Annually" at bounding box center [890, 235] width 149 height 26
click at [1071, 289] on section "Stock Information Stock Grant Type RSUs stock Stock Grant Type Average Yearly A…" at bounding box center [728, 339] width 1456 height 153
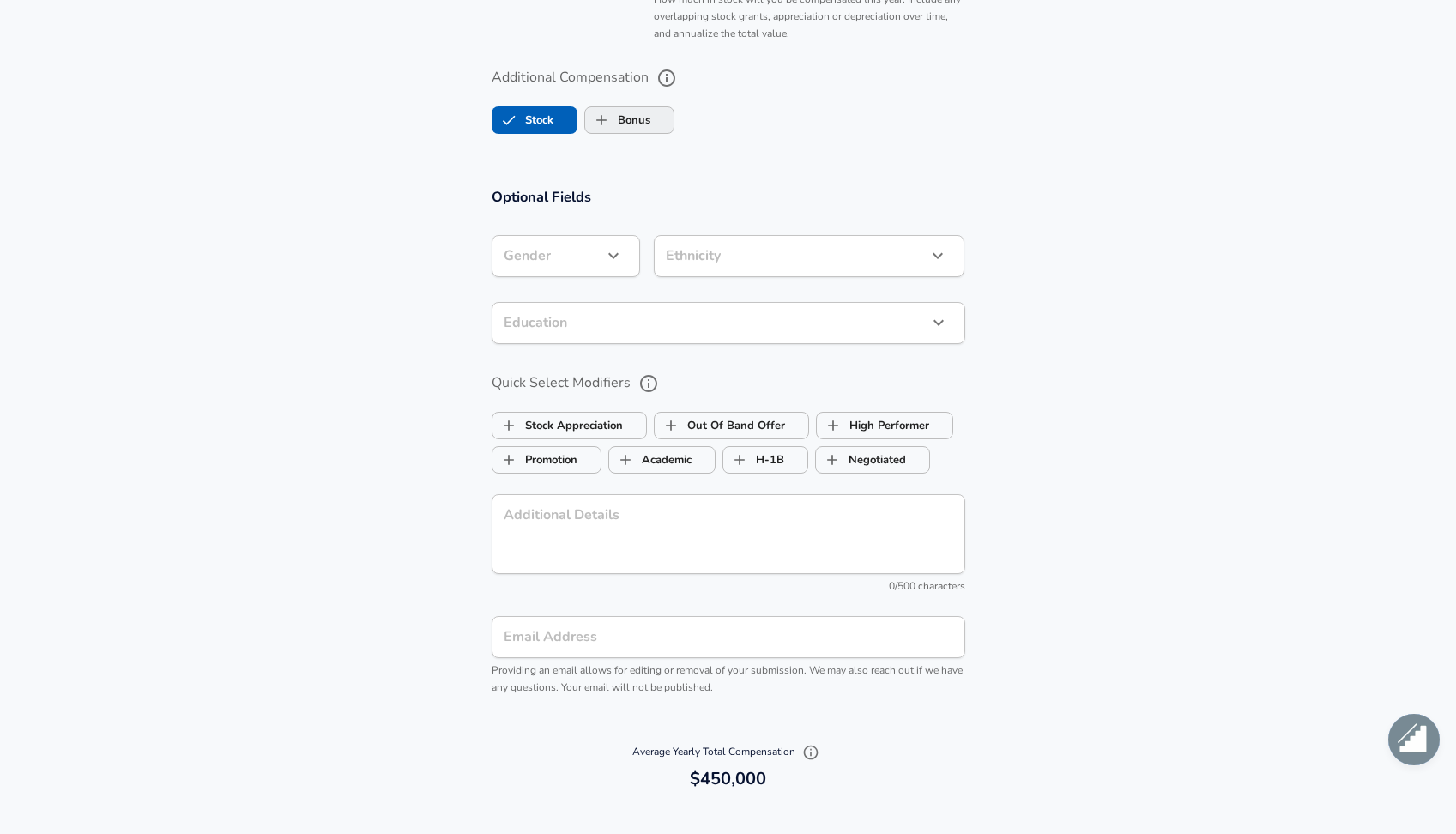
scroll to position [1475, 0]
click at [612, 128] on input "Bonus" at bounding box center [602, 121] width 33 height 33
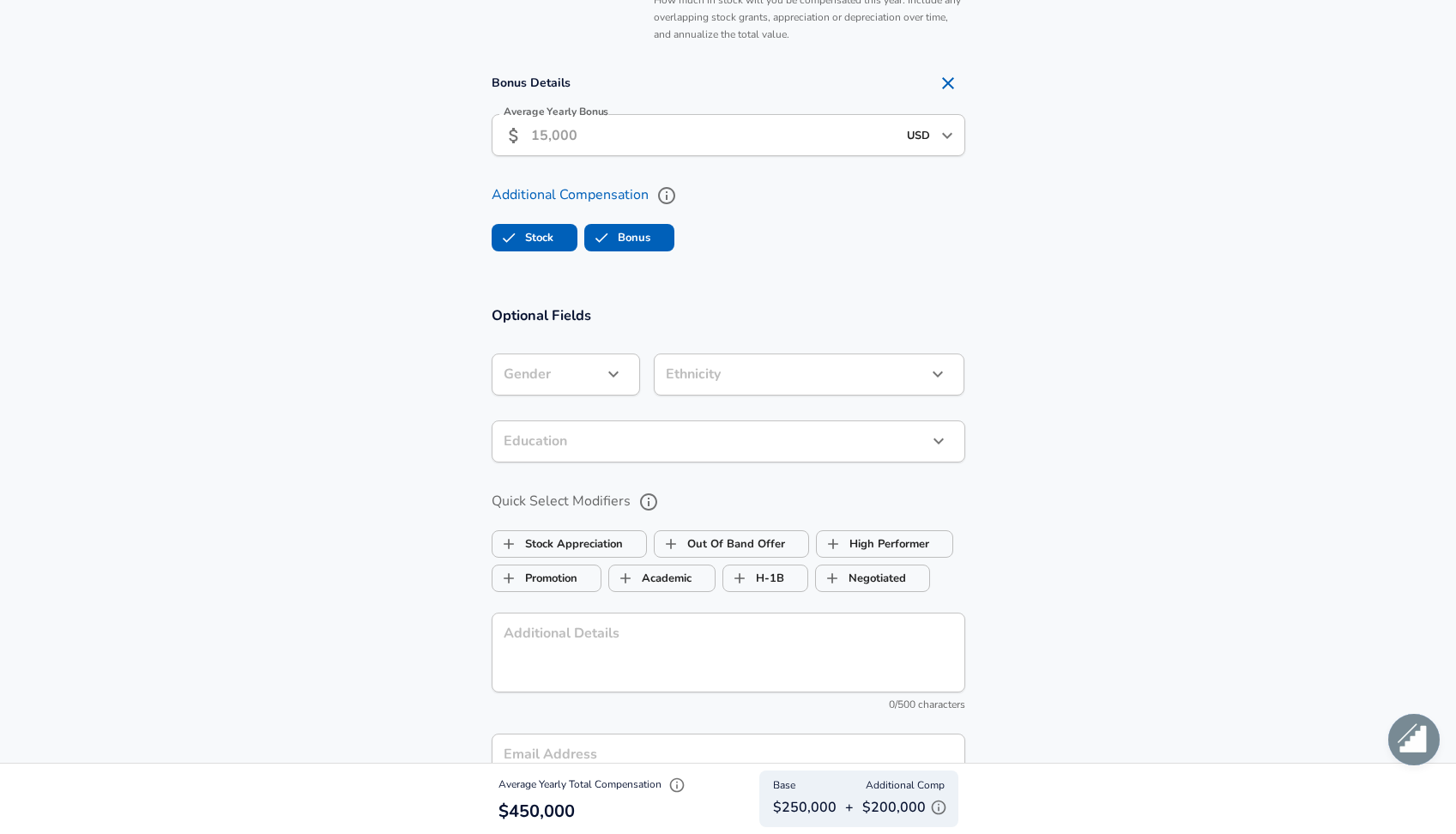
checkbox input "true"
click at [605, 137] on input "Average Yearly Bonus" at bounding box center [713, 135] width 365 height 42
type input "3"
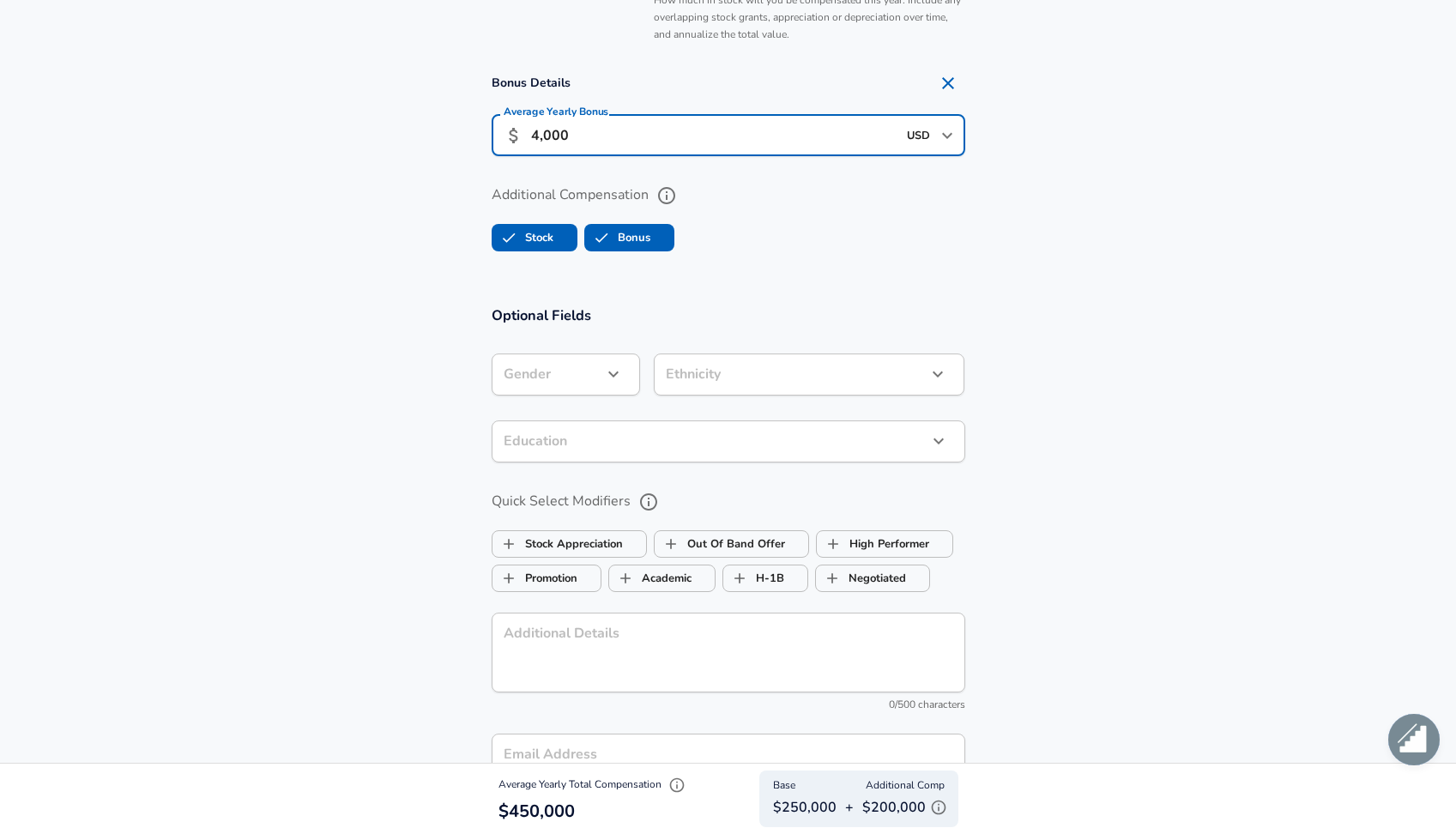
type input "40,000"
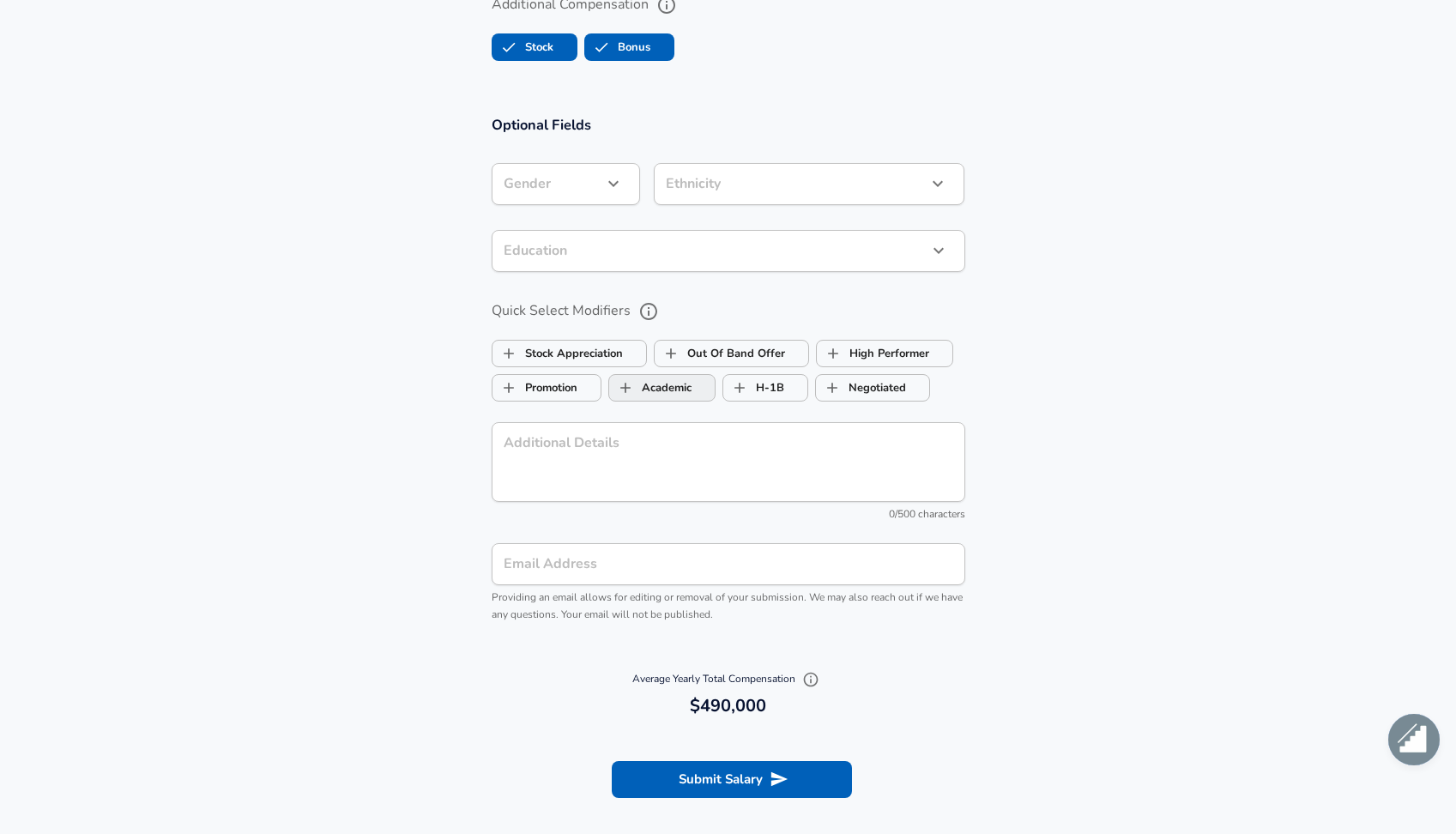
scroll to position [1861, 0]
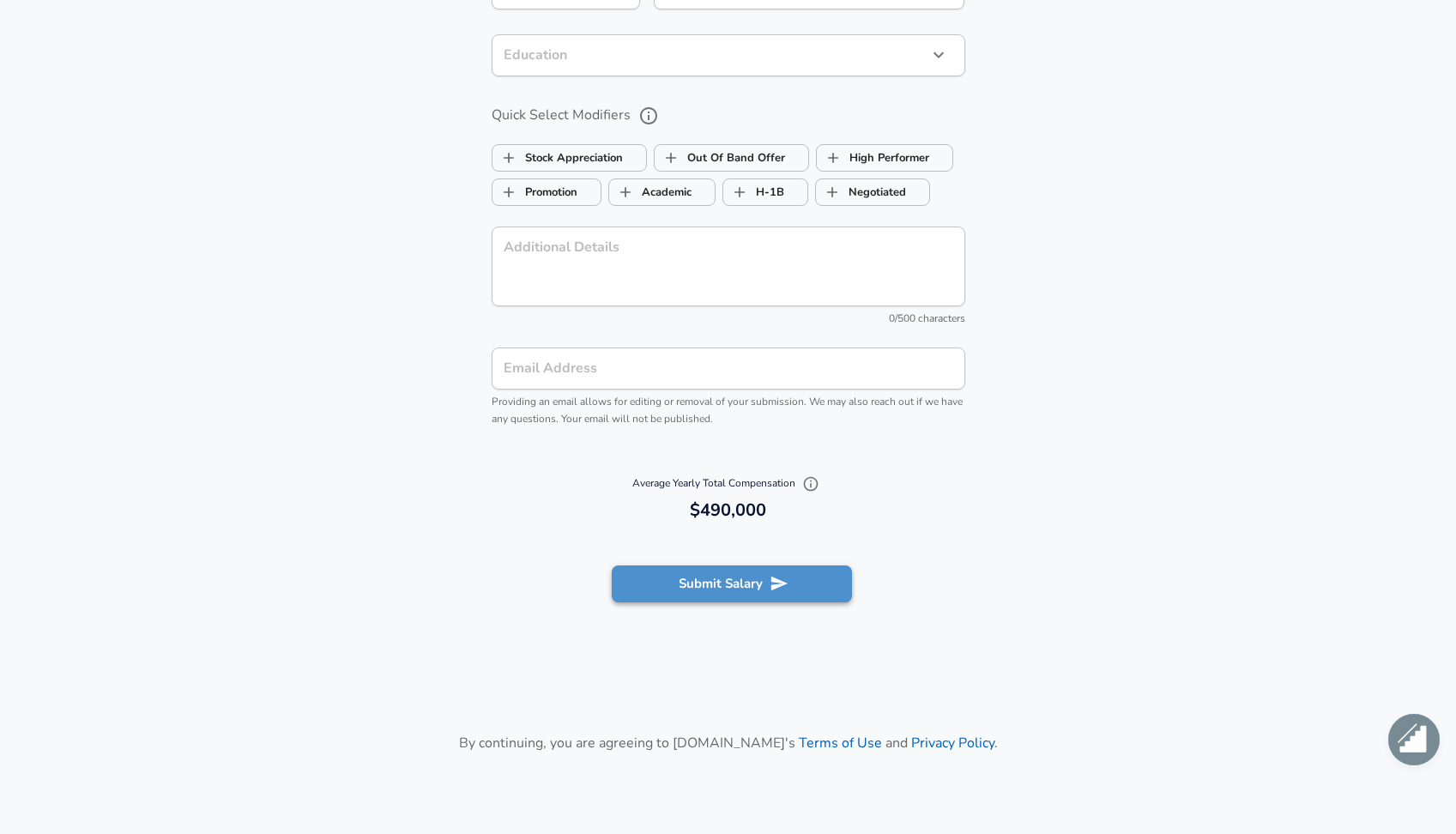
click at [731, 572] on button "Submit Salary" at bounding box center [731, 584] width 240 height 36
